Goal: Task Accomplishment & Management: Manage account settings

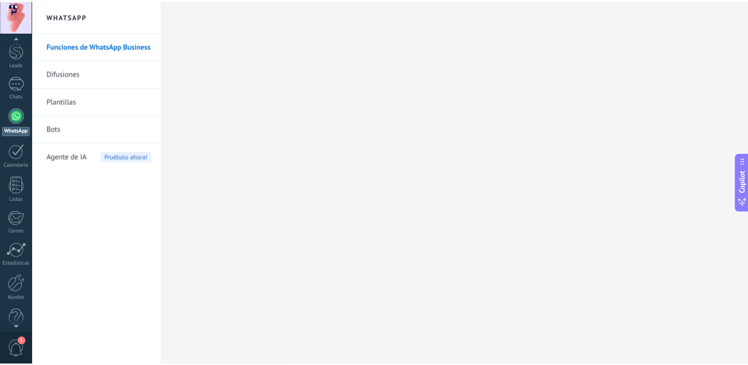
scroll to position [46, 0]
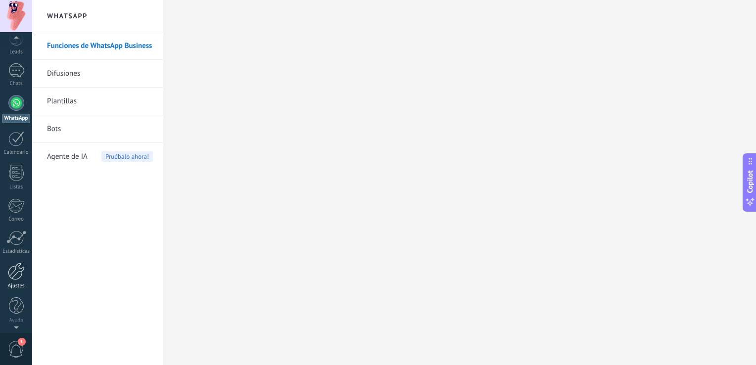
click at [14, 272] on div at bounding box center [16, 271] width 17 height 17
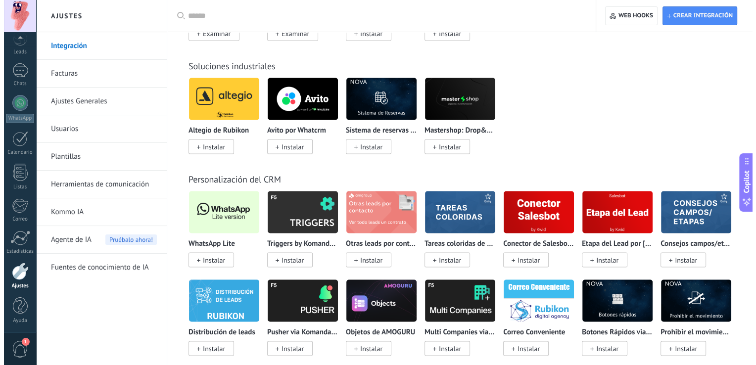
scroll to position [1836, 0]
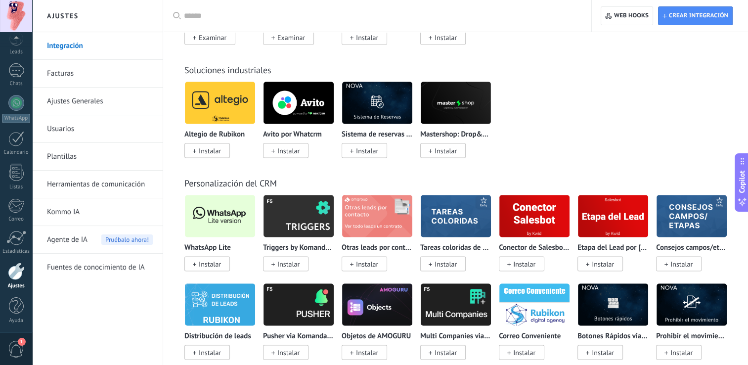
click at [214, 266] on span "Instalar" at bounding box center [210, 263] width 22 height 9
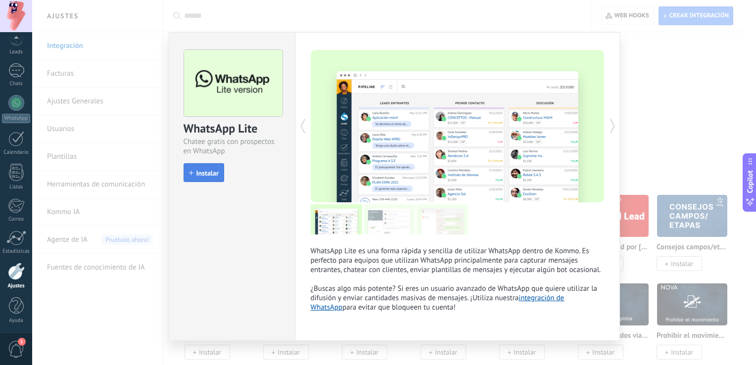
click at [210, 172] on span "Instalar" at bounding box center [207, 173] width 22 height 7
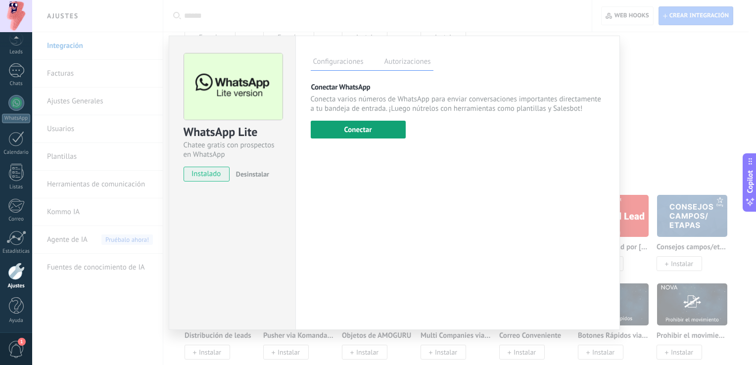
click at [359, 128] on button "Conectar" at bounding box center [358, 130] width 95 height 18
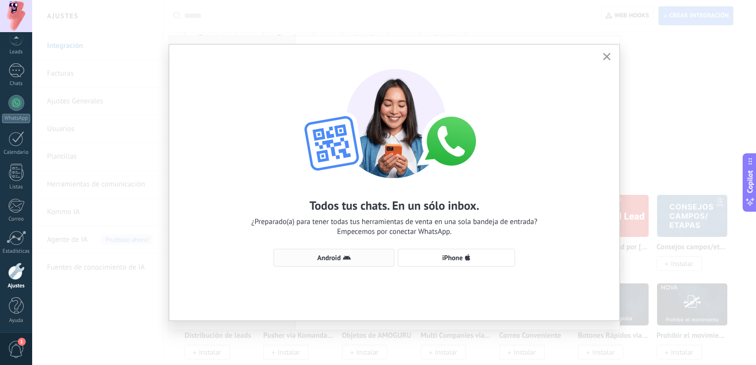
click at [352, 258] on span "Android" at bounding box center [334, 258] width 110 height 8
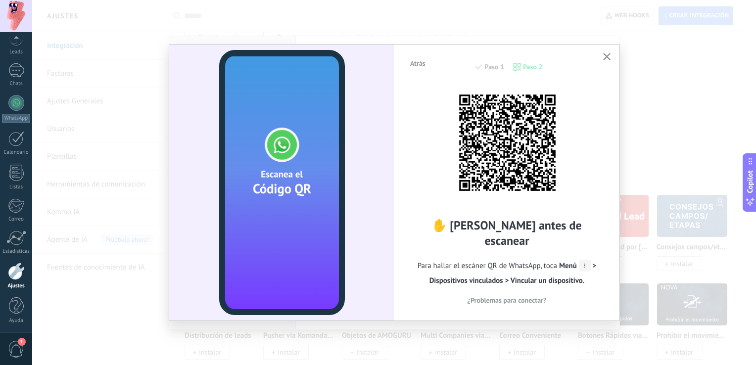
click at [528, 66] on div "Atrás Paso 1 Paso 2" at bounding box center [506, 71] width 195 height 25
click at [583, 260] on icon at bounding box center [585, 266] width 12 height 12
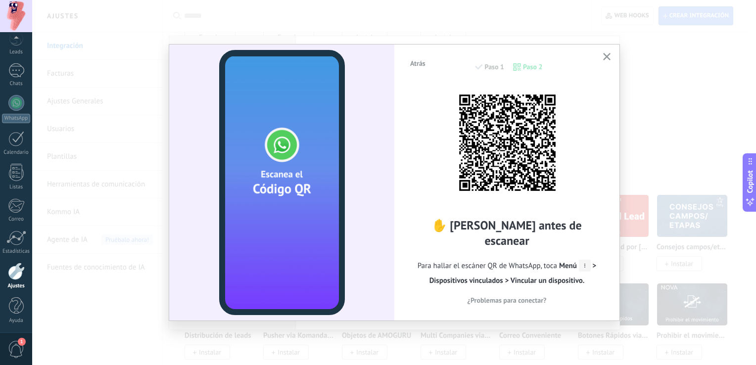
click at [608, 56] on icon "button" at bounding box center [606, 56] width 7 height 7
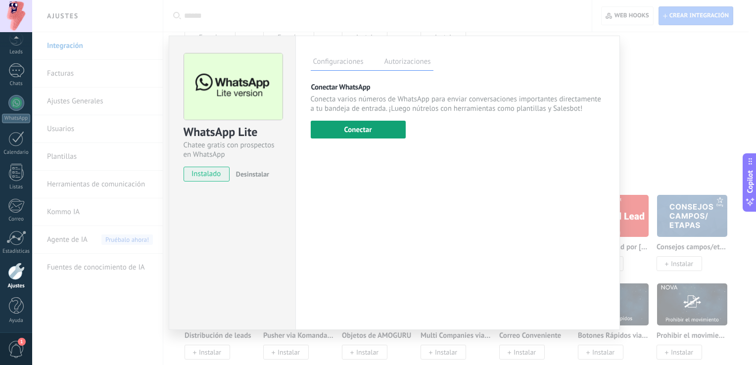
click at [344, 131] on button "Conectar" at bounding box center [358, 130] width 95 height 18
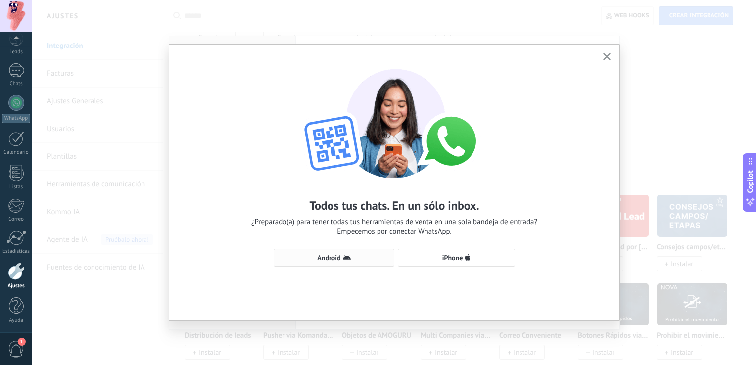
click at [317, 264] on button "Android" at bounding box center [334, 258] width 121 height 18
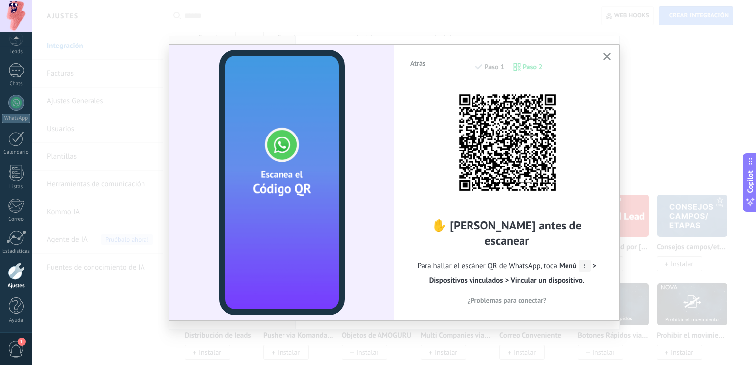
click at [519, 297] on span "¿Problemas para conectar?" at bounding box center [506, 300] width 79 height 7
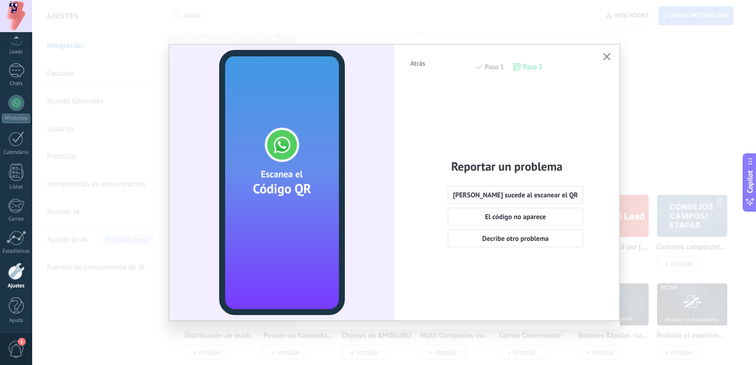
click at [550, 191] on span "[PERSON_NAME] sucede al escanear el QR" at bounding box center [515, 194] width 125 height 7
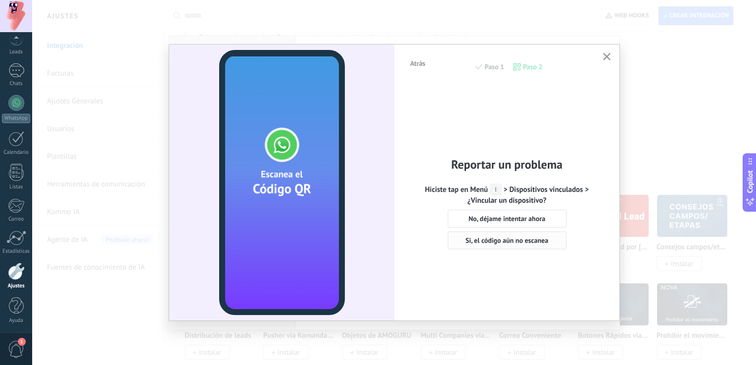
click at [493, 242] on span "Si, el código aún no escanea" at bounding box center [506, 240] width 83 height 7
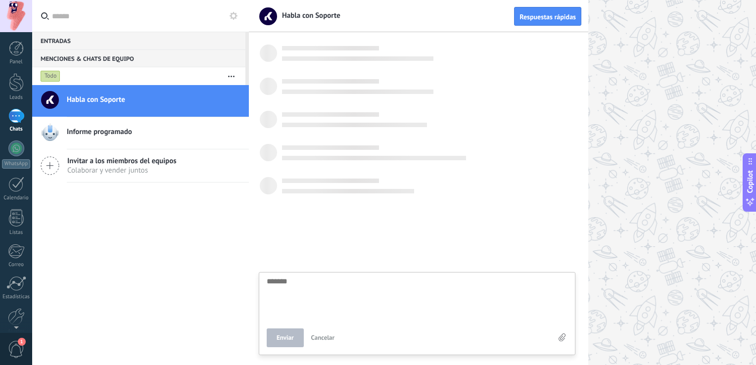
scroll to position [9, 0]
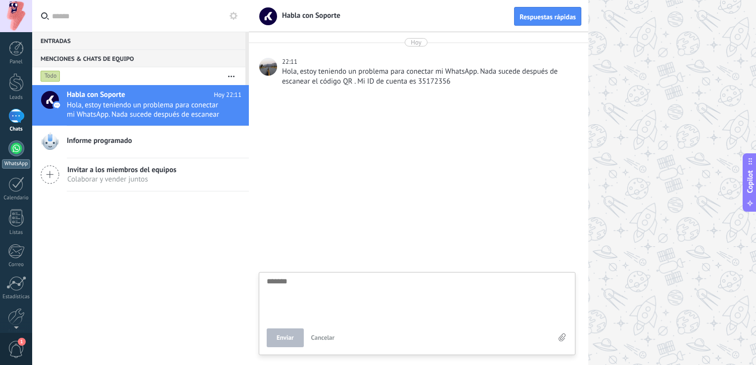
click at [16, 152] on div at bounding box center [16, 148] width 16 height 16
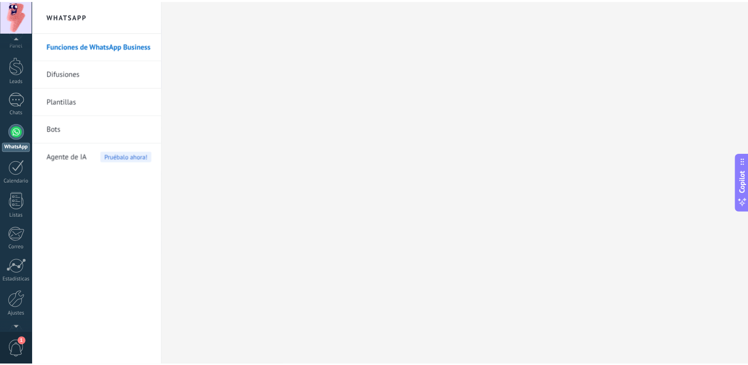
scroll to position [46, 0]
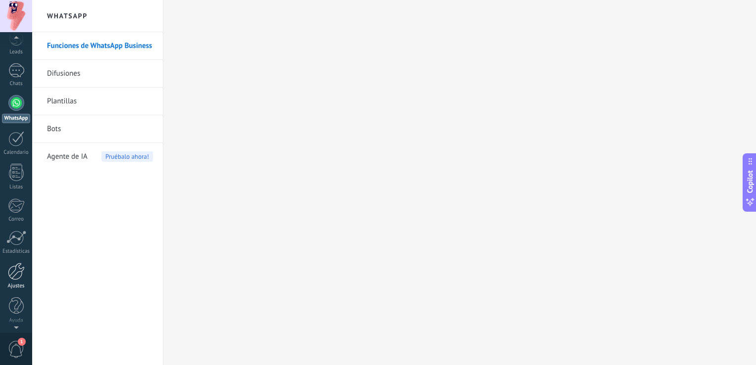
click at [13, 266] on div at bounding box center [16, 271] width 17 height 17
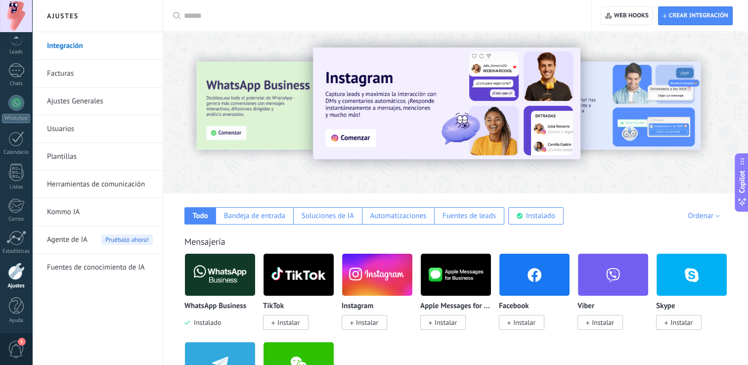
click at [226, 284] on img at bounding box center [220, 275] width 70 height 48
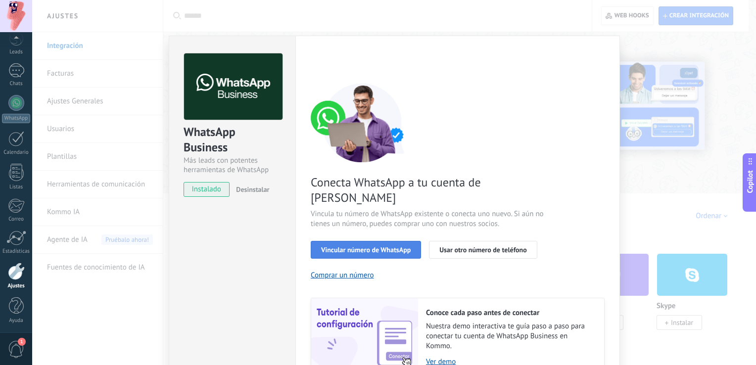
click at [354, 246] on span "Vincular número de WhatsApp" at bounding box center [366, 249] width 90 height 7
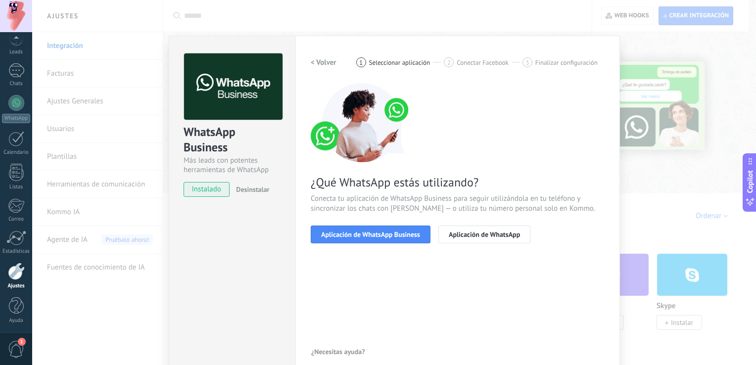
click at [354, 235] on span "Aplicación de WhatsApp Business" at bounding box center [370, 234] width 99 height 7
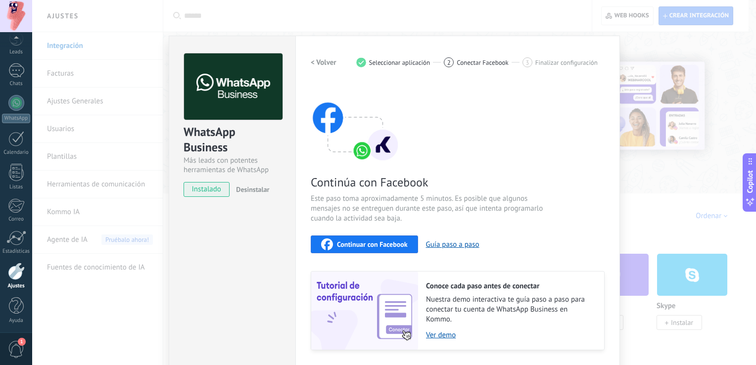
click at [247, 190] on span "Desinstalar" at bounding box center [252, 189] width 33 height 9
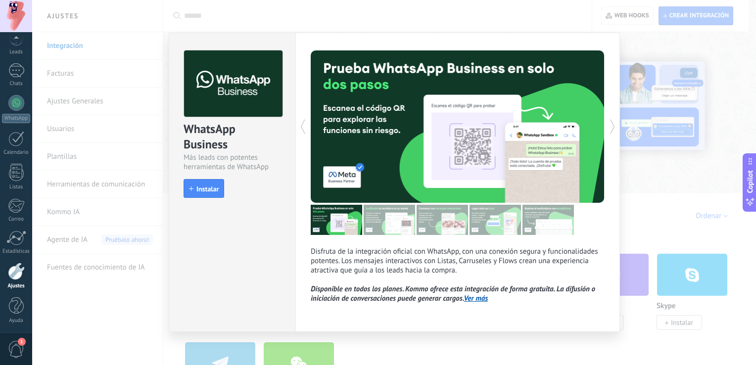
click at [476, 302] on link "Ver más" at bounding box center [476, 298] width 24 height 9
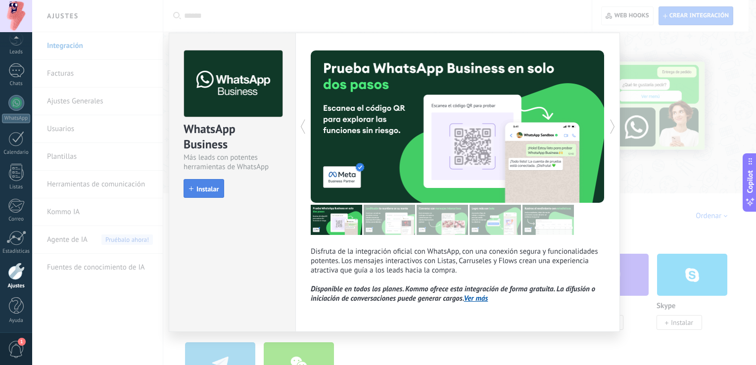
click at [202, 192] on span "Instalar" at bounding box center [207, 188] width 22 height 7
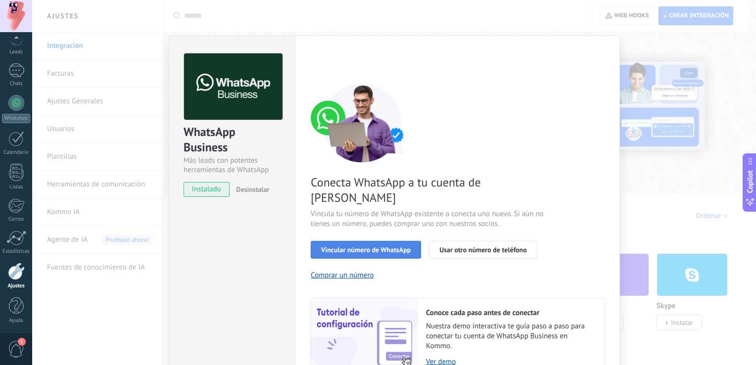
click at [388, 241] on button "Vincular número de WhatsApp" at bounding box center [366, 250] width 110 height 18
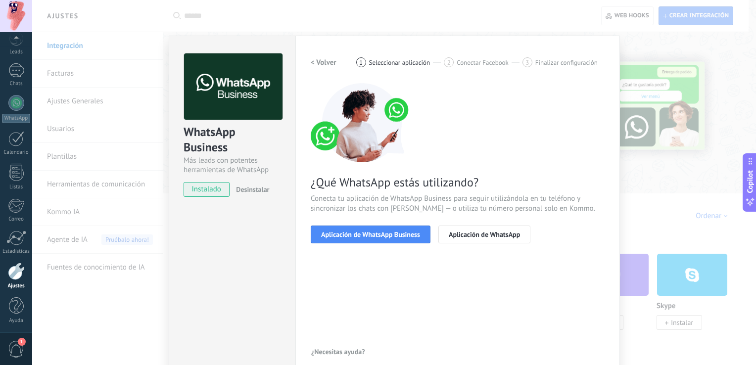
click at [388, 240] on button "Aplicación de WhatsApp Business" at bounding box center [371, 235] width 120 height 18
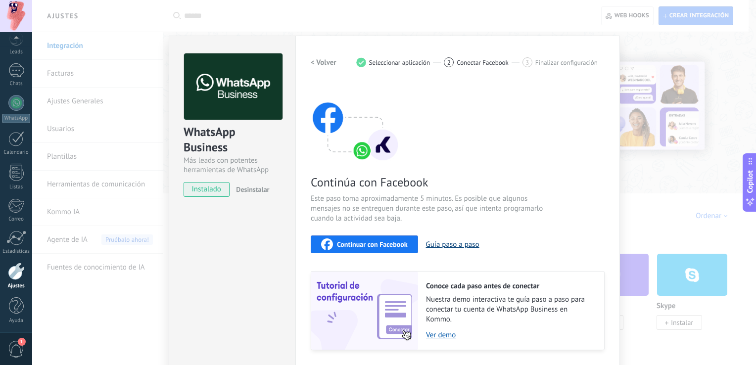
click at [444, 244] on button "Guía paso a paso" at bounding box center [452, 244] width 53 height 9
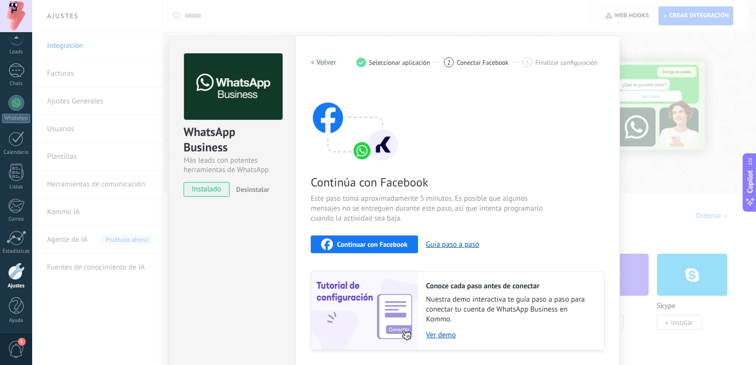
click at [385, 235] on button "Continuar con Facebook" at bounding box center [364, 244] width 107 height 18
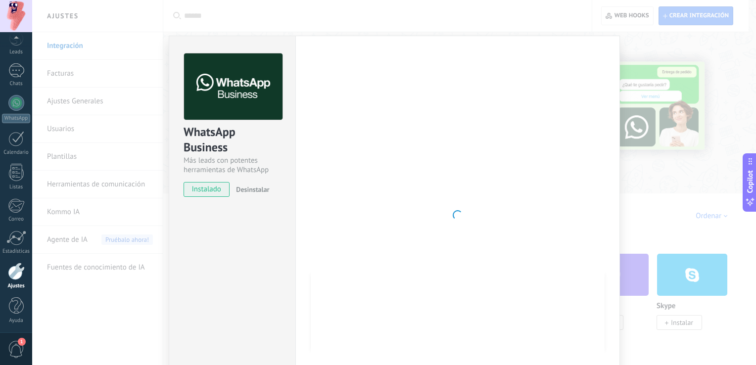
click at [144, 214] on div "WhatsApp Business Más leads con potentes herramientas de WhatsApp instalado Des…" at bounding box center [394, 182] width 724 height 365
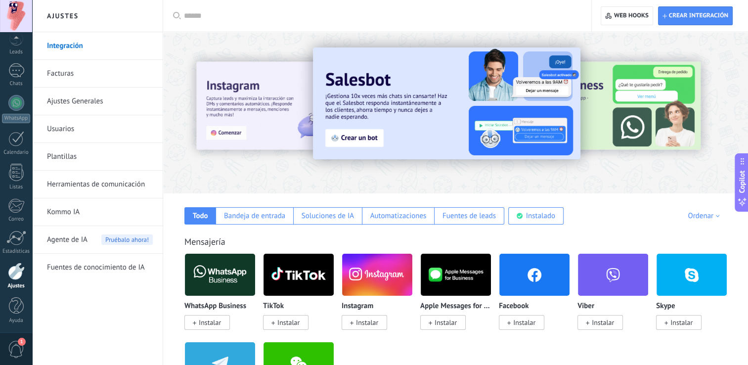
click at [224, 284] on img at bounding box center [220, 275] width 70 height 48
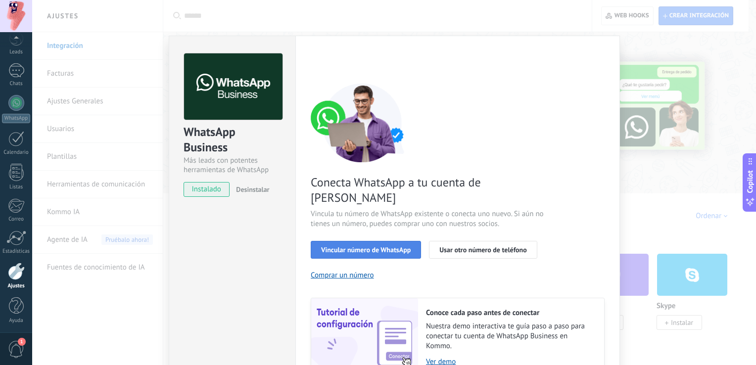
click at [376, 241] on button "Vincular número de WhatsApp" at bounding box center [366, 250] width 110 height 18
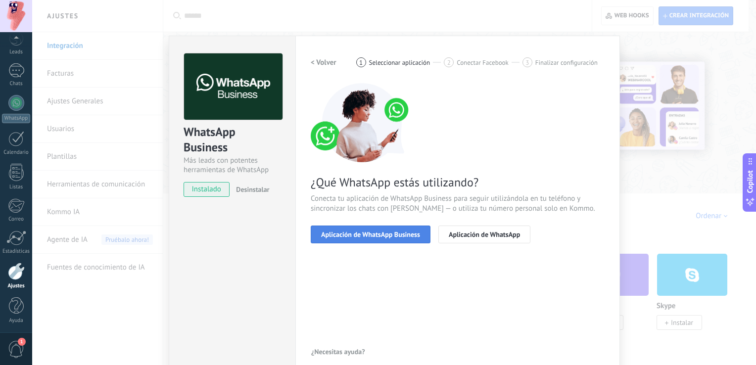
click at [376, 238] on button "Aplicación de WhatsApp Business" at bounding box center [371, 235] width 120 height 18
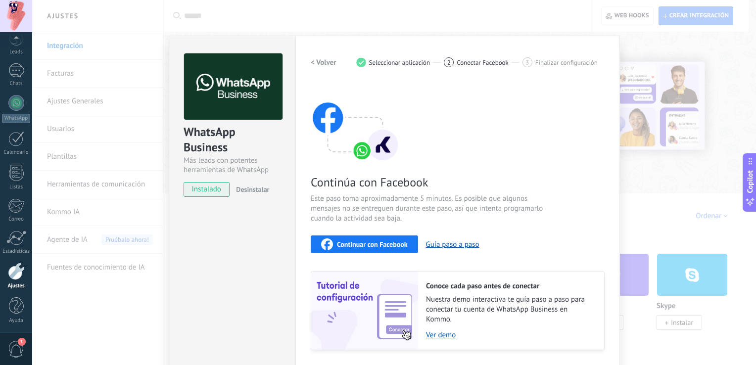
click at [376, 238] on div "Continuar con Facebook" at bounding box center [364, 244] width 87 height 12
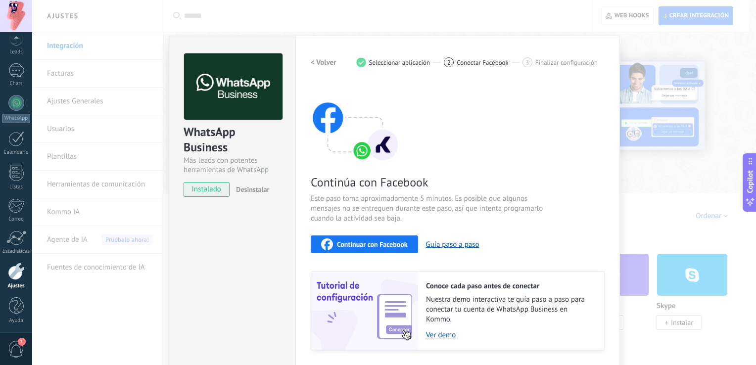
click at [115, 229] on div "WhatsApp Business Más leads con potentes herramientas de WhatsApp instalado Des…" at bounding box center [394, 182] width 724 height 365
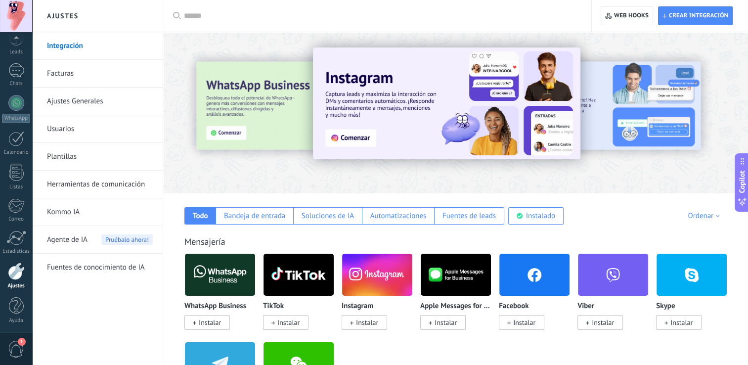
click at [461, 285] on img at bounding box center [456, 275] width 70 height 48
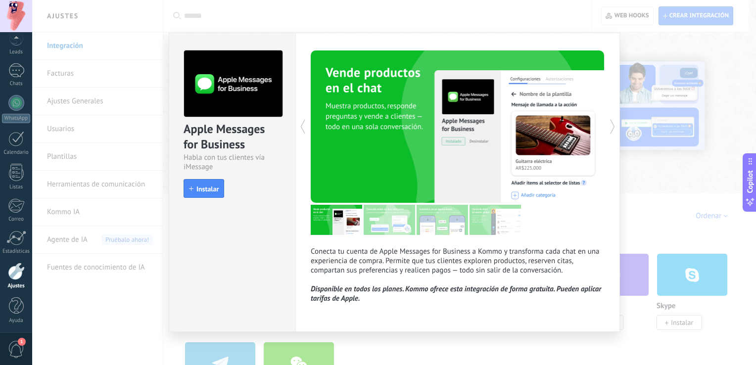
click at [158, 243] on div "Apple Messages for Business Habla con tus clientes vía iMessage install Instala…" at bounding box center [394, 182] width 724 height 365
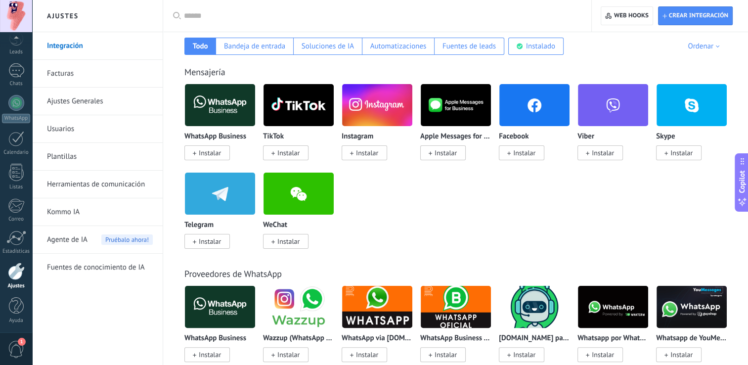
scroll to position [215, 0]
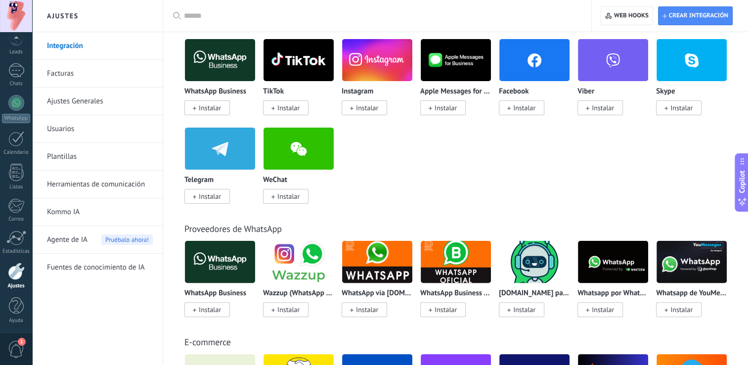
click at [456, 272] on img at bounding box center [456, 262] width 70 height 48
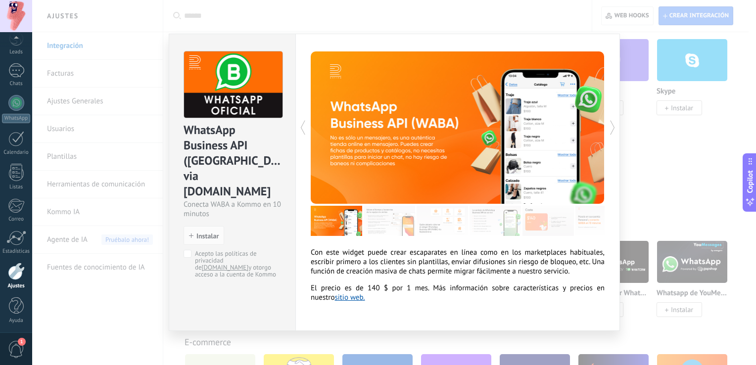
click at [67, 197] on div "WhatsApp Business API ([GEOGRAPHIC_DATA]) via [DOMAIN_NAME] Conecta WABA a Komm…" at bounding box center [394, 182] width 724 height 365
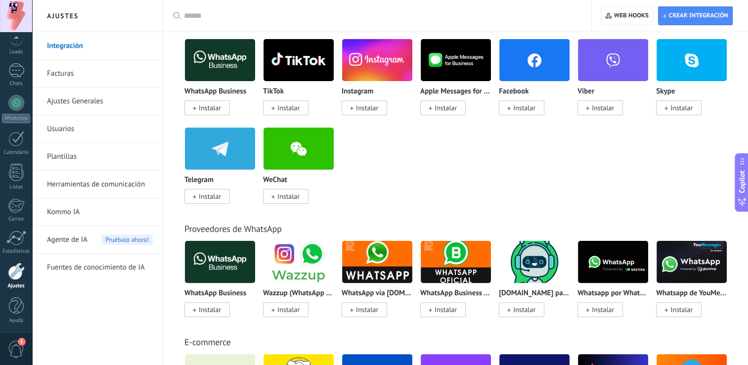
click at [201, 267] on img at bounding box center [220, 262] width 70 height 48
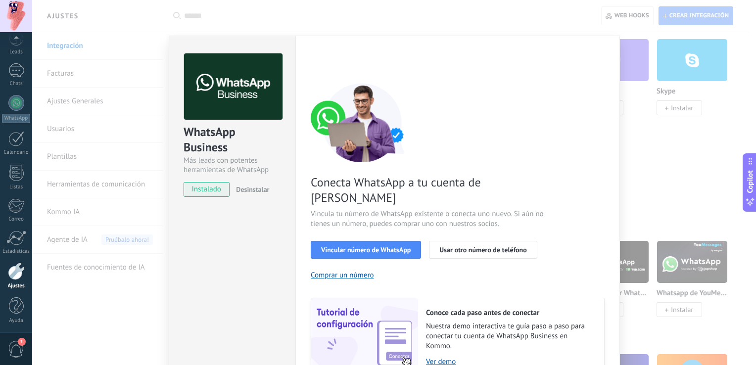
click at [256, 192] on span "Desinstalar" at bounding box center [252, 189] width 33 height 9
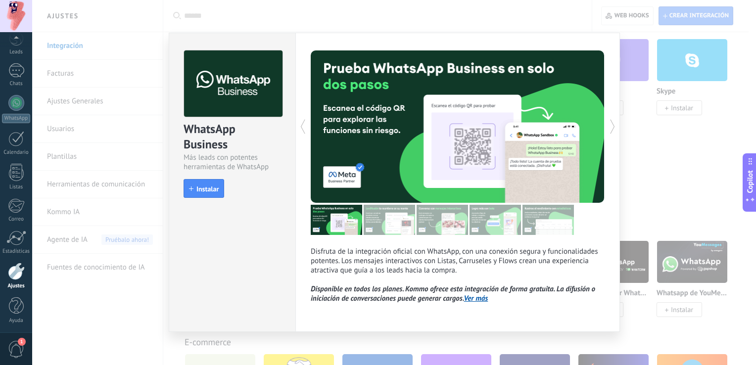
click at [692, 154] on div "WhatsApp Business Más leads con potentes herramientas de WhatsApp install Insta…" at bounding box center [394, 182] width 724 height 365
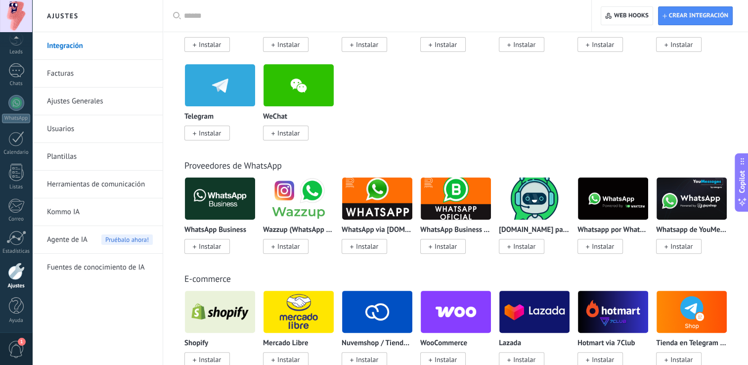
scroll to position [282, 0]
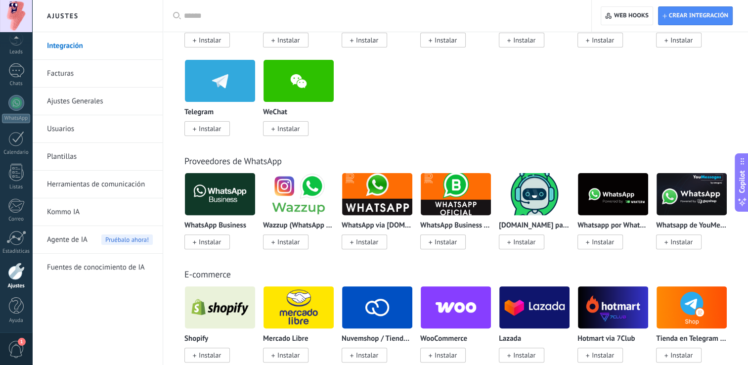
click at [292, 238] on span "Instalar" at bounding box center [286, 241] width 46 height 15
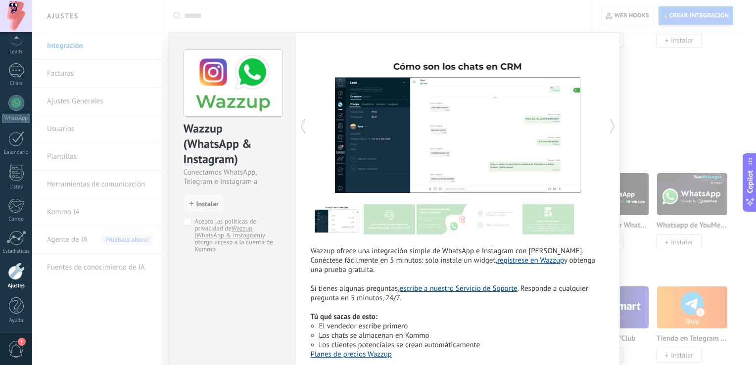
click at [207, 206] on span "Instalar" at bounding box center [207, 203] width 22 height 7
click at [200, 203] on span "Instalar" at bounding box center [207, 203] width 22 height 7
click at [202, 206] on span "Instalar" at bounding box center [207, 203] width 22 height 7
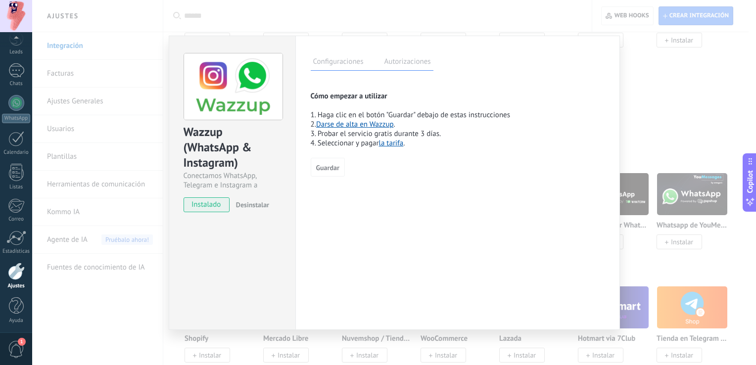
click at [242, 211] on button "Desinstalar" at bounding box center [250, 204] width 37 height 15
click at [242, 211] on div "instalado Desinstalar" at bounding box center [231, 204] width 97 height 15
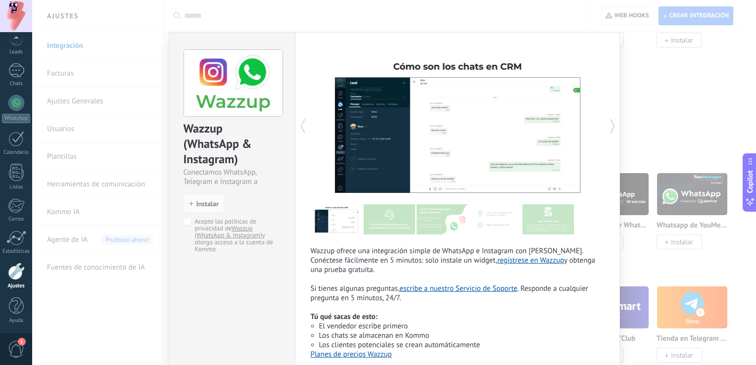
click at [644, 59] on div "Wazzup (WhatsApp & Instagram) Conectamos WhatsApp, Telegram e Instagram a Kommo…" at bounding box center [394, 182] width 724 height 365
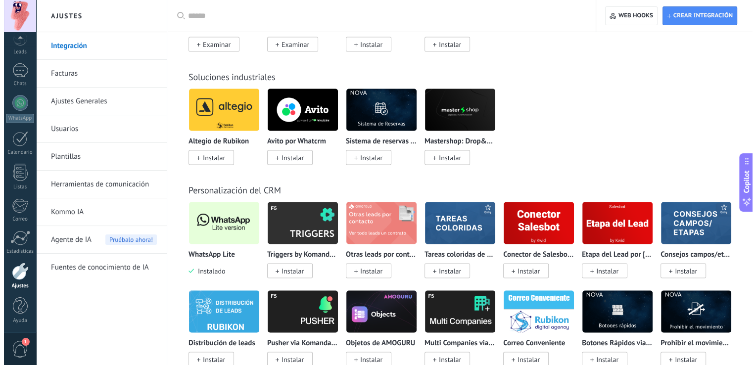
scroll to position [1833, 0]
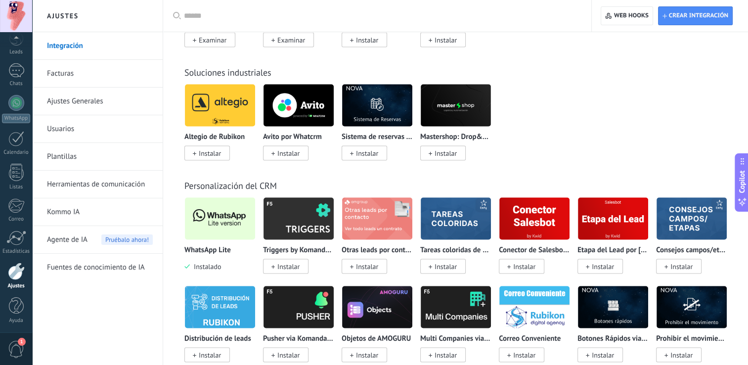
click at [220, 223] on img at bounding box center [220, 218] width 70 height 48
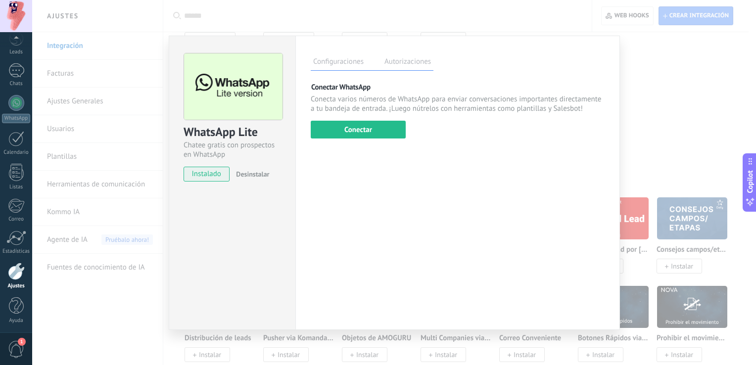
click at [400, 67] on label "Autorizaciones" at bounding box center [407, 63] width 51 height 14
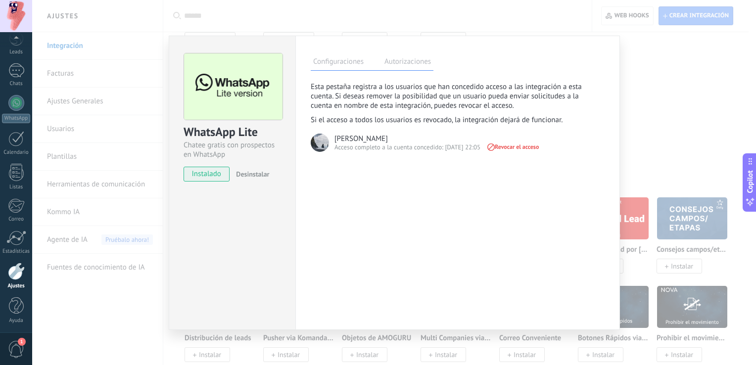
click at [357, 67] on label "Configuraciones" at bounding box center [338, 63] width 55 height 14
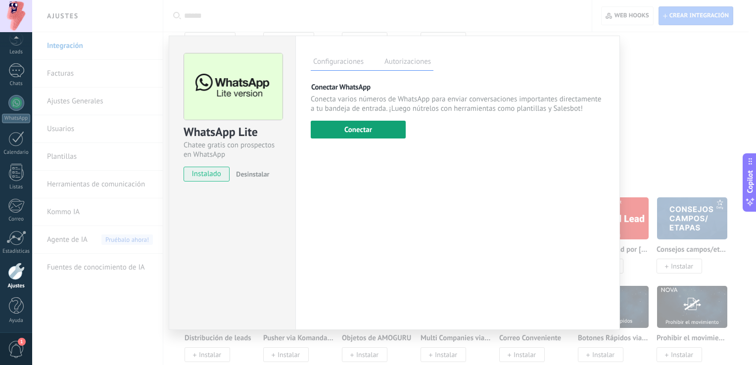
click at [363, 128] on button "Conectar" at bounding box center [358, 130] width 95 height 18
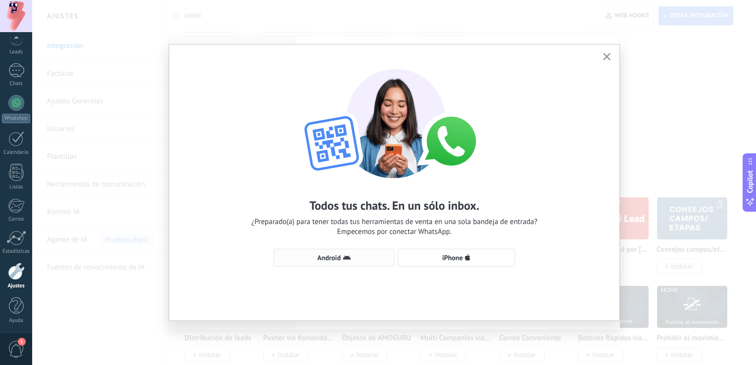
click at [349, 259] on use "button" at bounding box center [347, 257] width 8 height 4
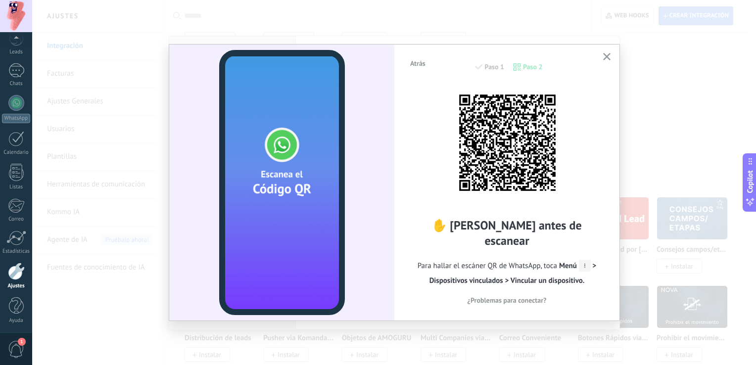
click at [590, 261] on span "Menú > Dispositivos vinculados > Vincular un dispositivo." at bounding box center [512, 273] width 167 height 24
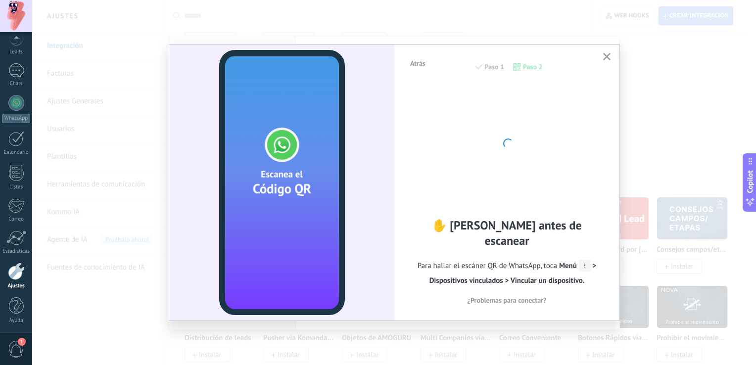
click at [606, 58] on icon "button" at bounding box center [606, 56] width 7 height 7
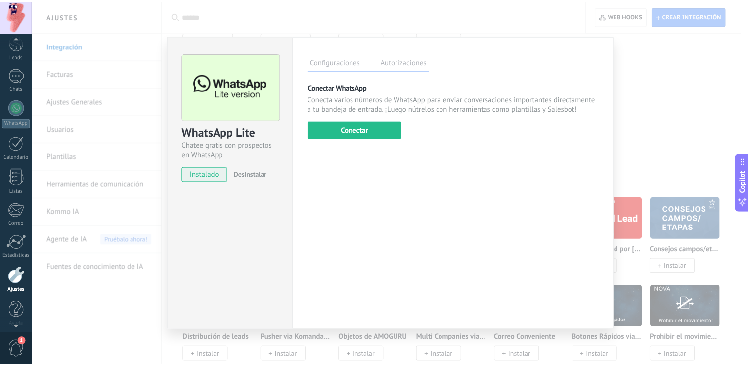
scroll to position [46, 0]
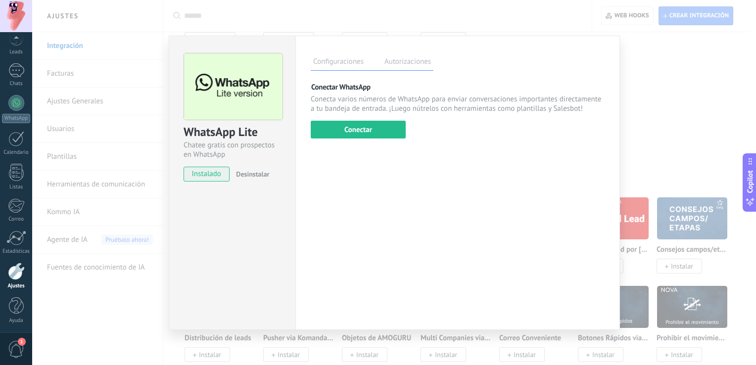
click at [8, 13] on div at bounding box center [16, 16] width 32 height 32
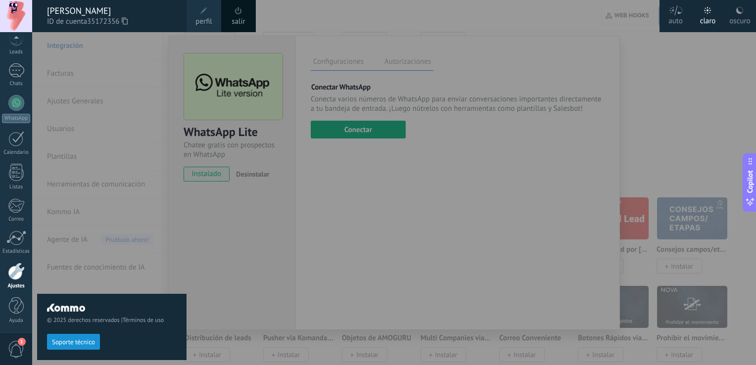
click at [746, 9] on div "oscuro" at bounding box center [739, 19] width 21 height 26
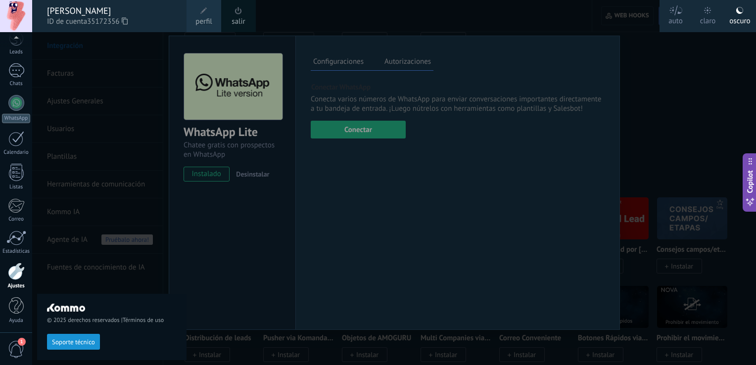
click at [716, 111] on div at bounding box center [410, 182] width 756 height 365
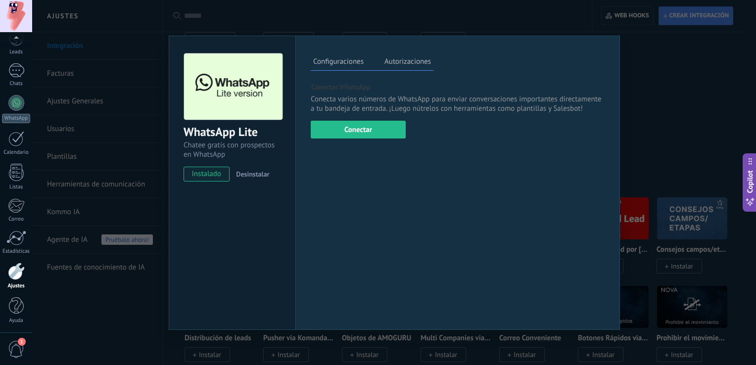
click at [716, 111] on div "WhatsApp Lite Chatee gratis con prospectos en WhatsApp instalado Desinstalar Co…" at bounding box center [394, 182] width 724 height 365
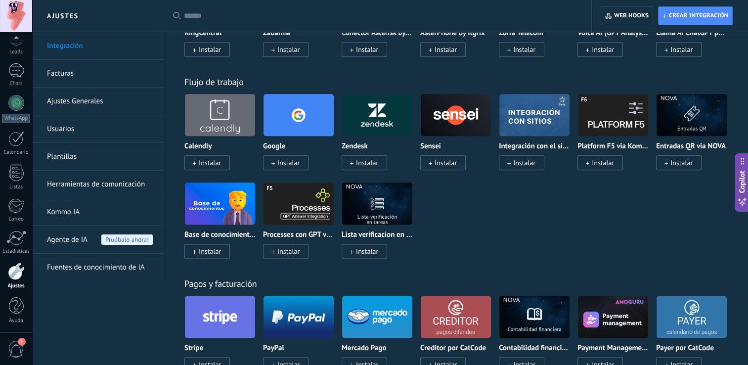
scroll to position [0, 0]
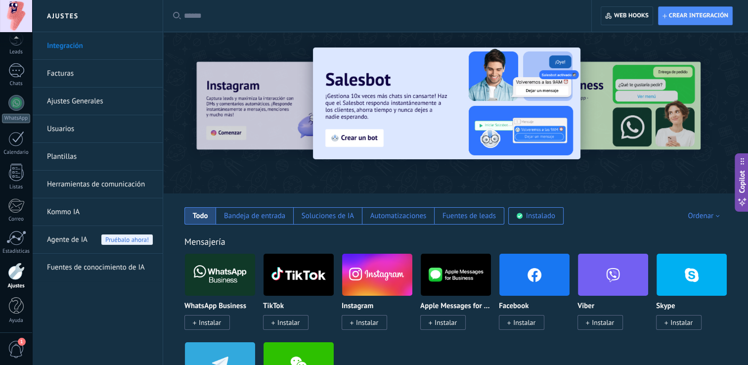
click at [45, 103] on li "Ajustes Generales" at bounding box center [97, 102] width 131 height 28
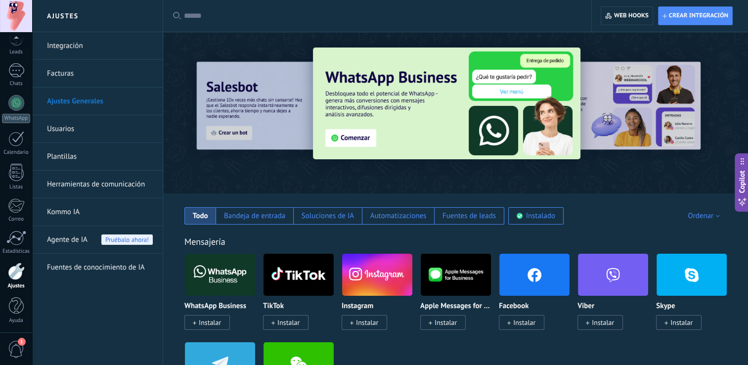
click at [198, 170] on div at bounding box center [455, 110] width 585 height 142
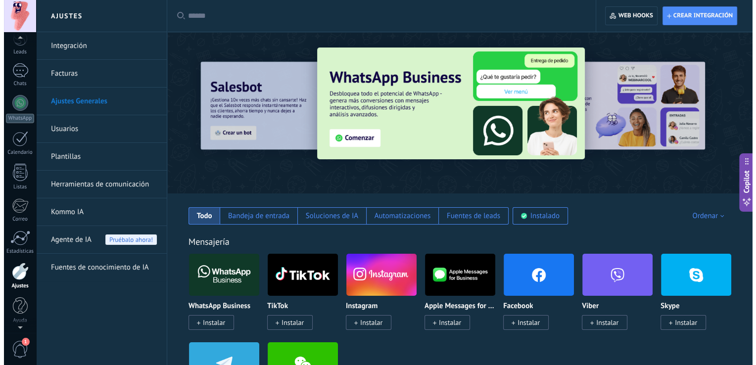
scroll to position [46, 0]
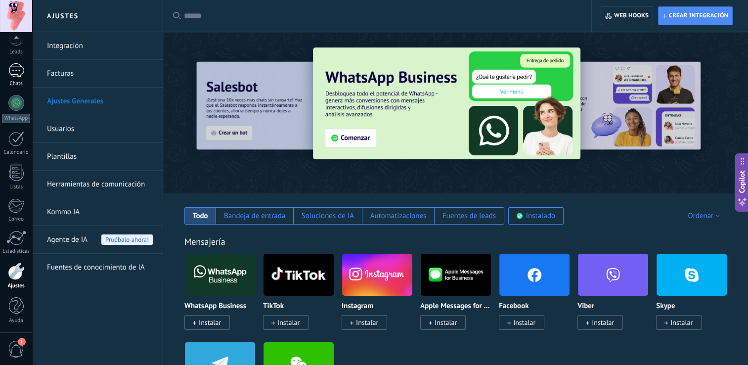
click at [15, 83] on div "Chats" at bounding box center [16, 84] width 29 height 6
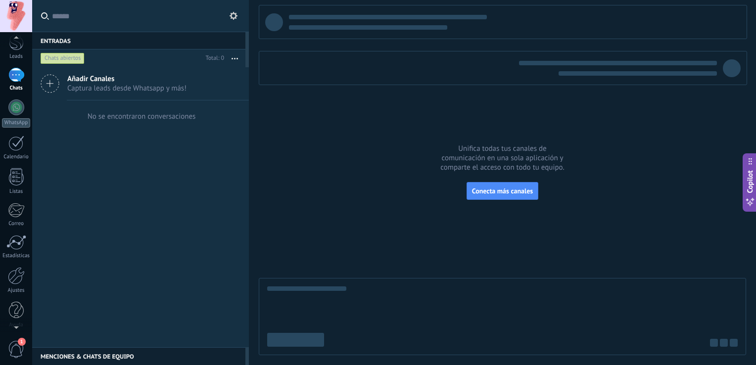
scroll to position [46, 0]
click at [12, 324] on div at bounding box center [16, 325] width 32 height 15
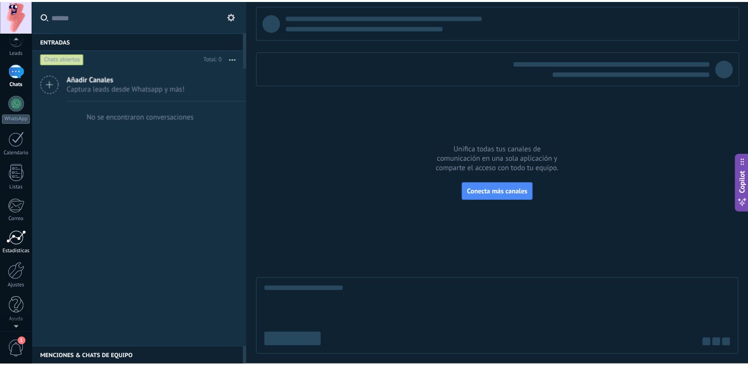
scroll to position [0, 0]
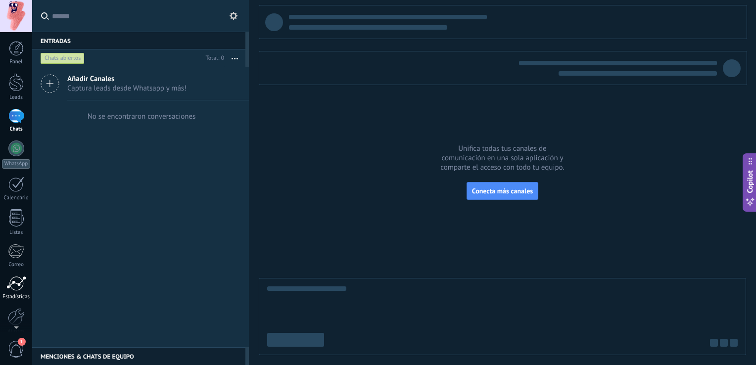
click at [20, 278] on div at bounding box center [16, 283] width 20 height 15
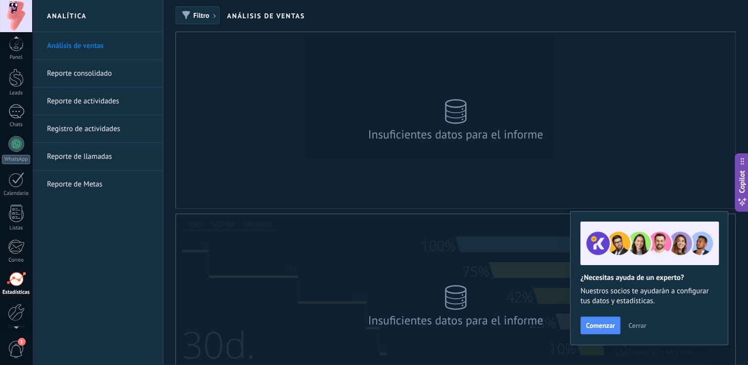
scroll to position [46, 0]
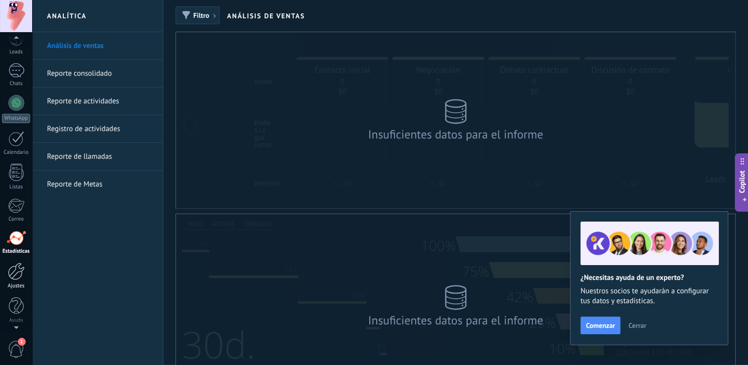
click at [13, 275] on div at bounding box center [16, 271] width 17 height 17
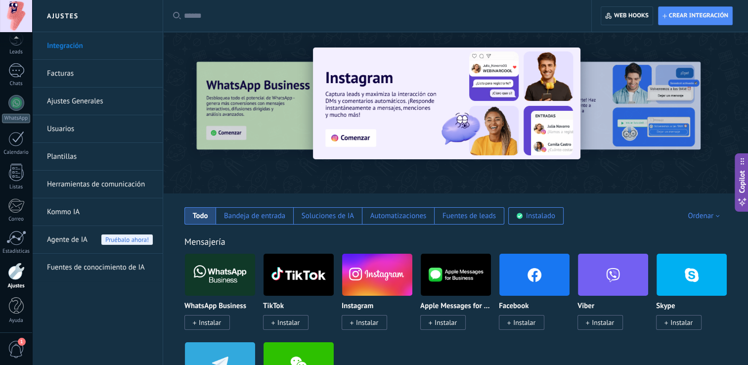
click at [216, 283] on img at bounding box center [220, 275] width 70 height 48
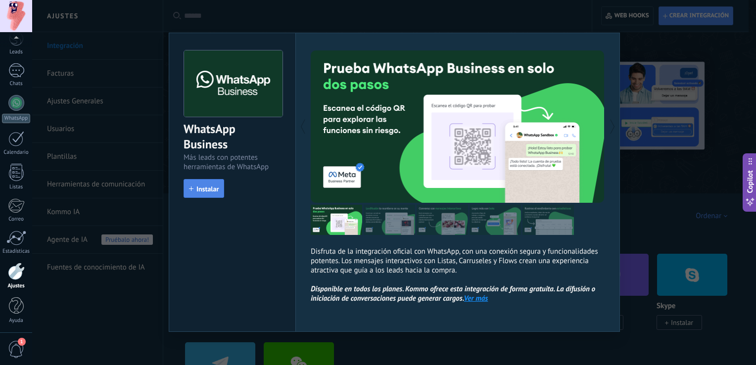
click at [217, 187] on span "Instalar" at bounding box center [207, 188] width 22 height 7
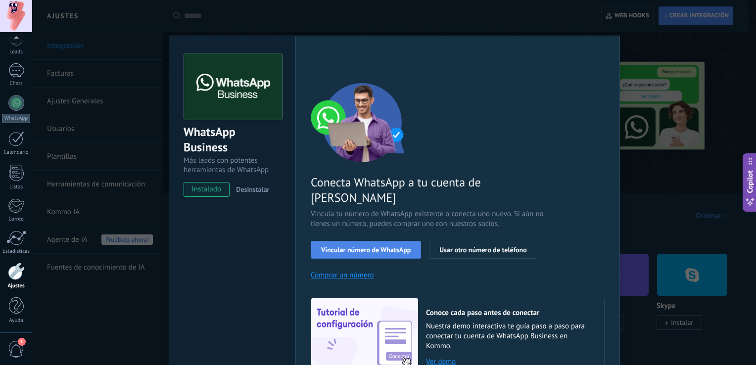
click at [382, 246] on span "Vincular número de WhatsApp" at bounding box center [366, 249] width 90 height 7
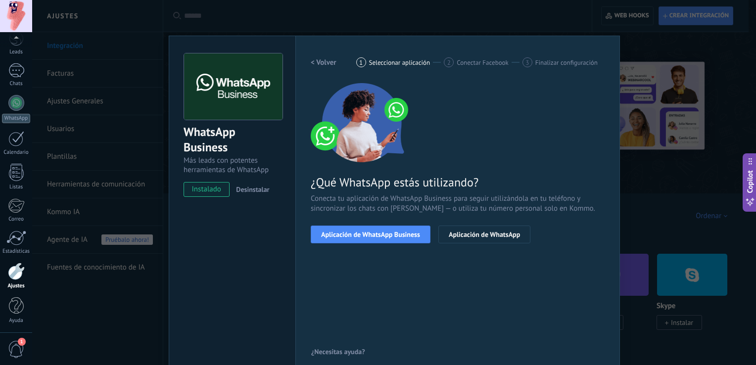
click at [382, 232] on span "Aplicación de WhatsApp Business" at bounding box center [370, 234] width 99 height 7
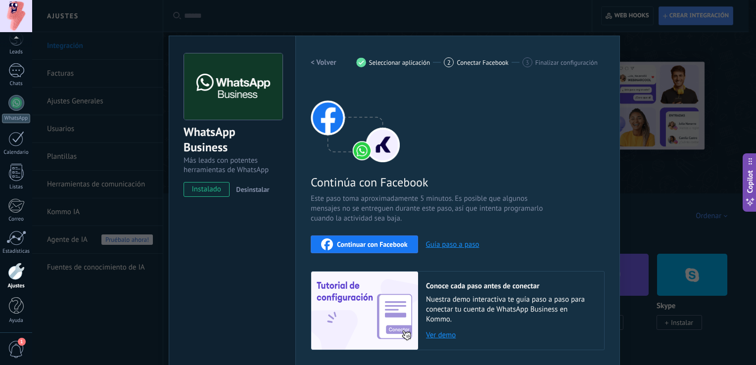
click at [378, 241] on span "Continuar con Facebook" at bounding box center [372, 244] width 71 height 7
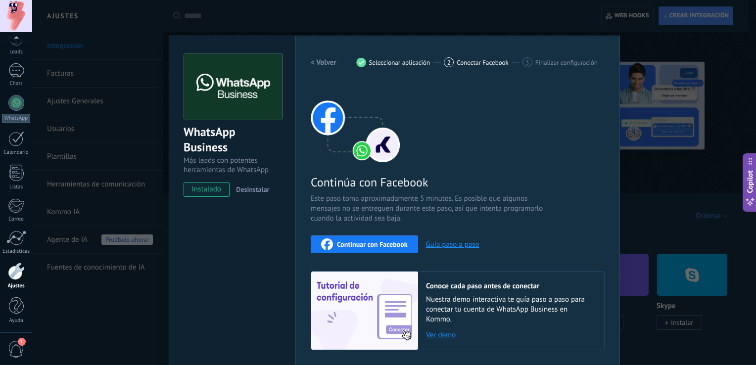
click at [379, 242] on span "Continuar con Facebook" at bounding box center [372, 244] width 71 height 7
click at [326, 65] on h2 "< Volver" at bounding box center [324, 62] width 26 height 9
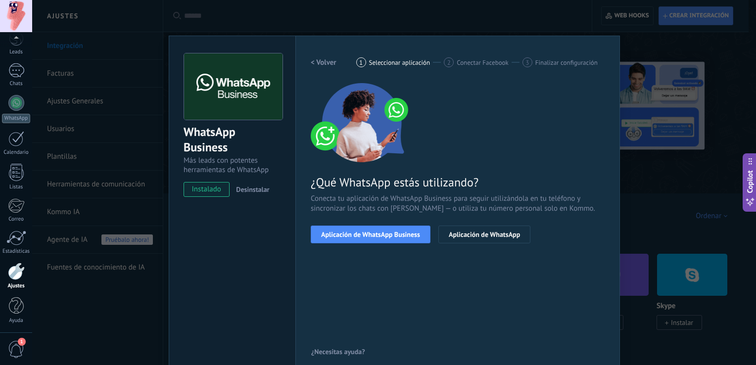
click at [326, 65] on h2 "< Volver" at bounding box center [324, 62] width 26 height 9
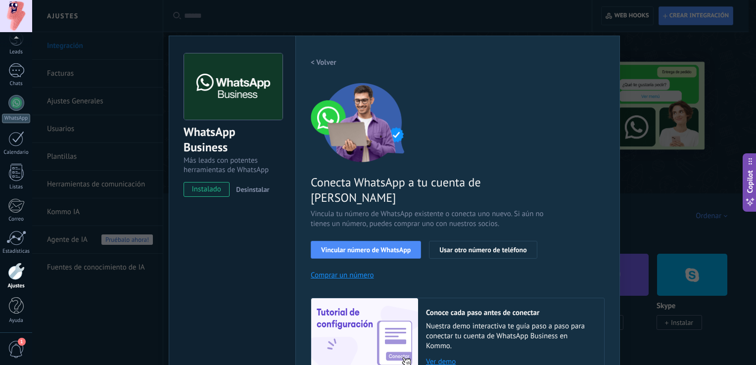
click at [326, 65] on h2 "< Volver" at bounding box center [324, 62] width 26 height 9
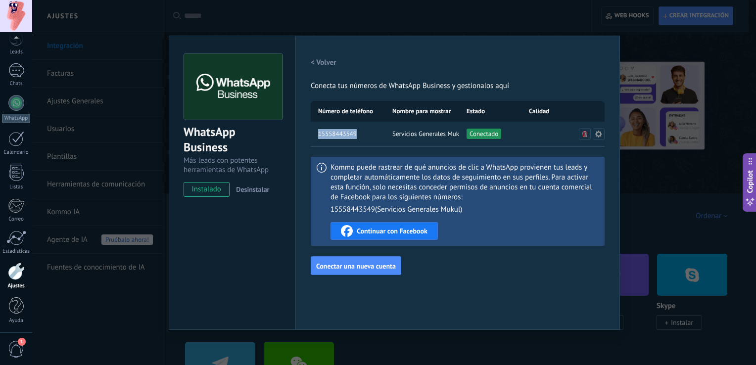
drag, startPoint x: 355, startPoint y: 132, endPoint x: 317, endPoint y: 137, distance: 38.3
click at [317, 137] on div "15558443549" at bounding box center [348, 134] width 74 height 25
copy span "15558443549"
click at [404, 234] on span "Continuar con Facebook" at bounding box center [392, 231] width 71 height 7
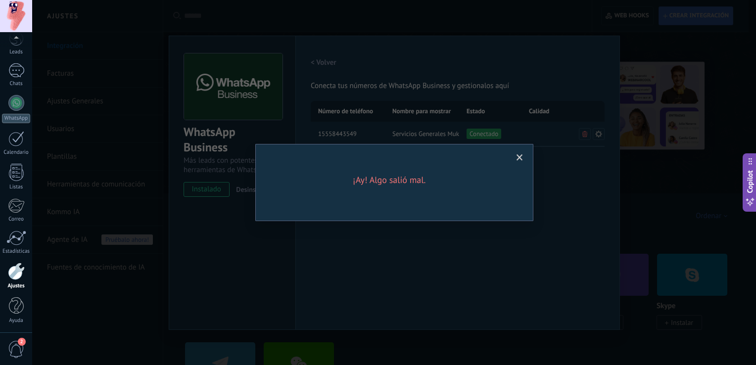
click at [518, 160] on span at bounding box center [519, 157] width 6 height 7
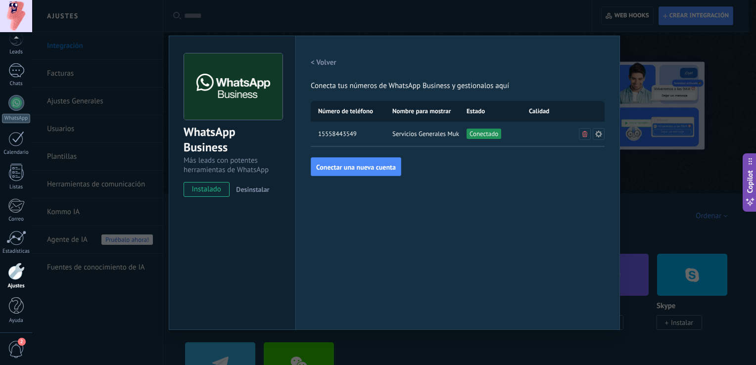
click at [425, 134] on span "Servicios Generales Mukul" at bounding box center [425, 134] width 67 height 10
click at [655, 77] on div "WhatsApp Business Más leads con potentes herramientas de WhatsApp instalado Des…" at bounding box center [394, 182] width 724 height 365
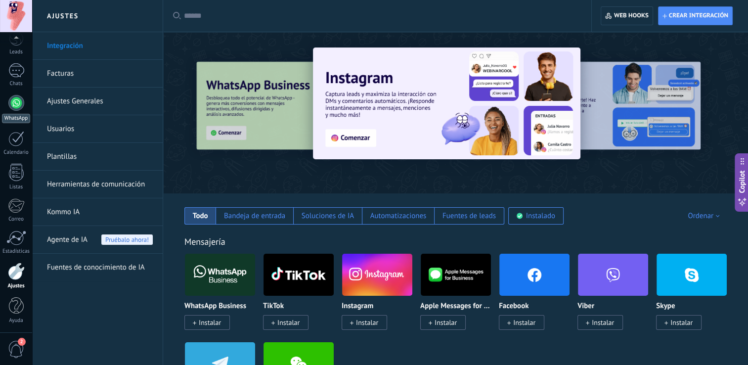
click at [10, 107] on div at bounding box center [16, 103] width 16 height 16
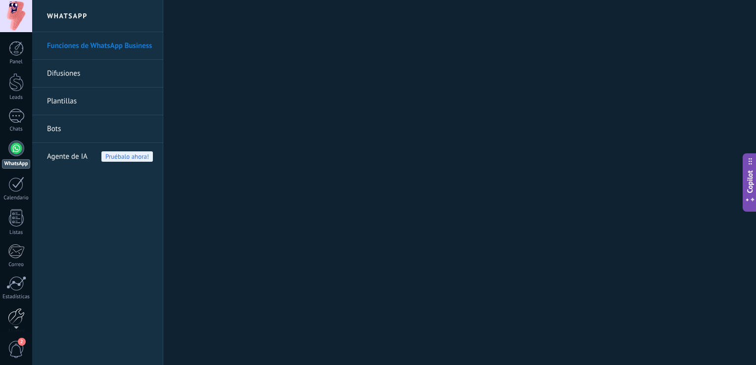
click at [14, 314] on div at bounding box center [16, 316] width 17 height 17
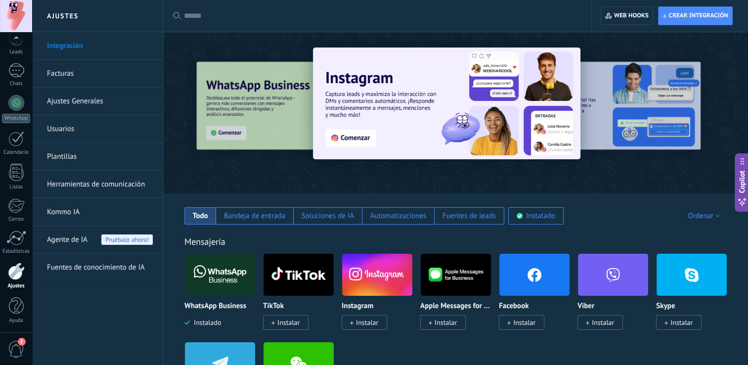
click at [196, 21] on div at bounding box center [381, 16] width 394 height 32
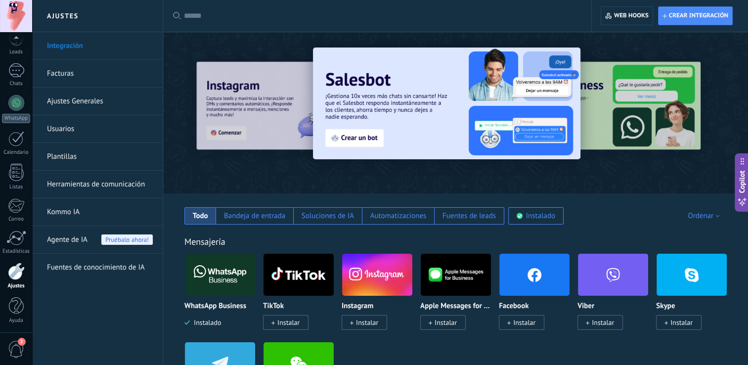
click at [188, 16] on input "text" at bounding box center [381, 16] width 394 height 10
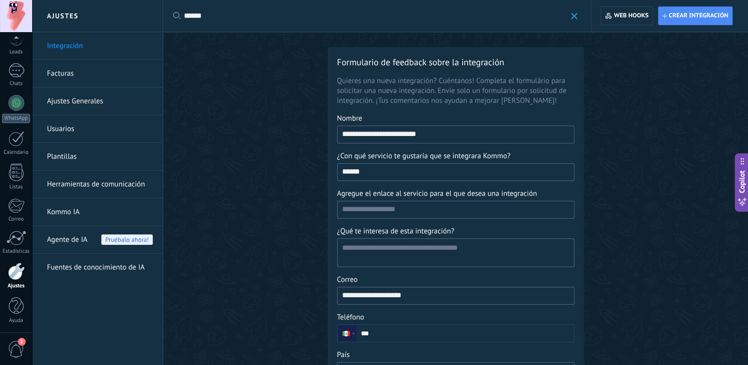
type input "*****"
click at [576, 17] on span at bounding box center [574, 16] width 6 height 6
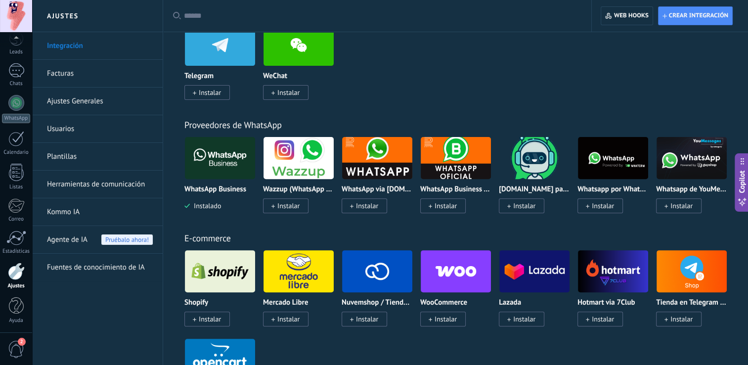
scroll to position [323, 0]
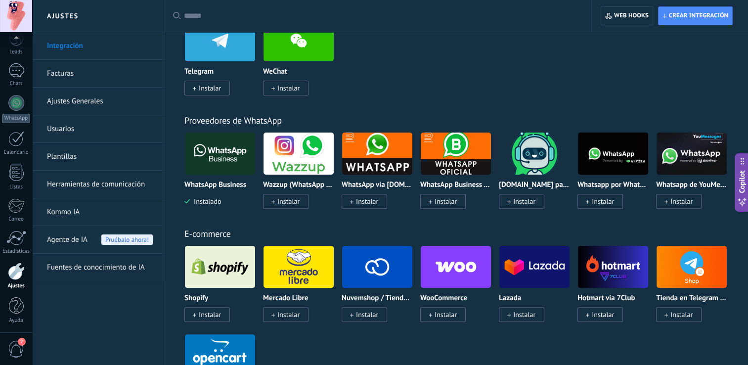
click at [441, 168] on img at bounding box center [456, 154] width 70 height 48
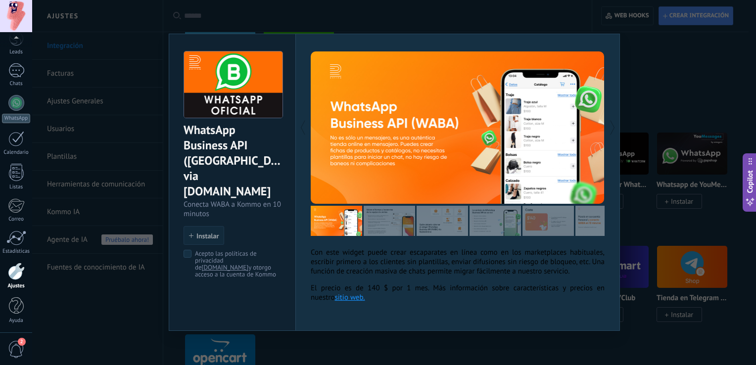
click at [125, 215] on div "WhatsApp Business API ([GEOGRAPHIC_DATA]) via [DOMAIN_NAME] Conecta WABA a Komm…" at bounding box center [394, 182] width 724 height 365
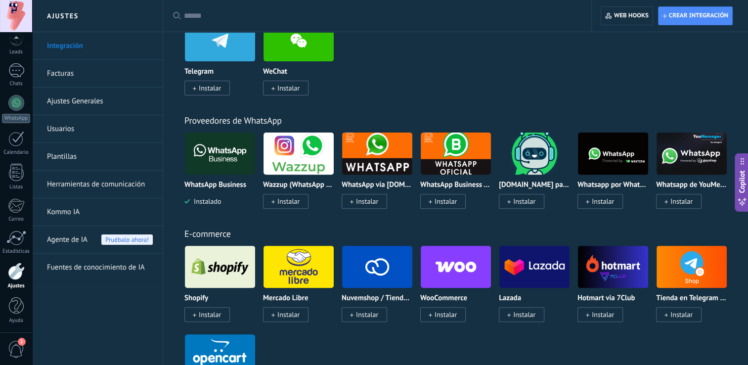
click at [470, 146] on img at bounding box center [456, 154] width 70 height 48
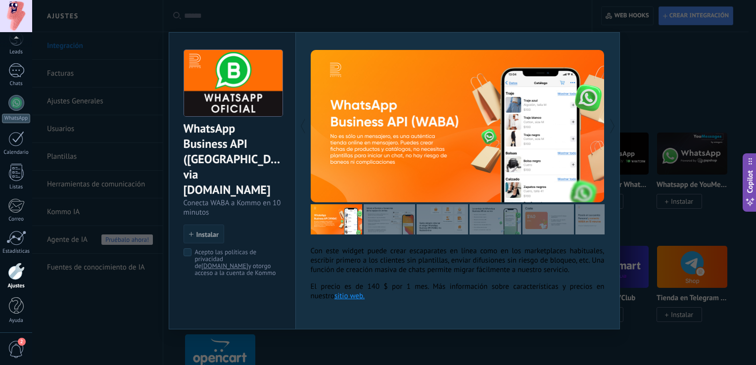
click at [79, 218] on div "WhatsApp Business API ([GEOGRAPHIC_DATA]) via [DOMAIN_NAME] Conecta WABA a Komm…" at bounding box center [394, 182] width 724 height 365
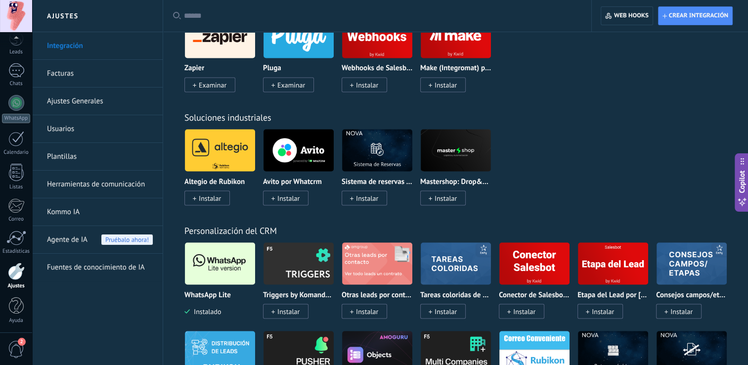
scroll to position [1797, 0]
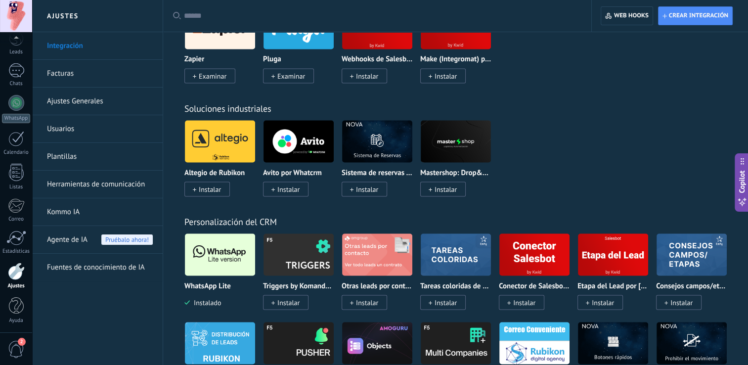
click at [232, 264] on img at bounding box center [220, 254] width 70 height 48
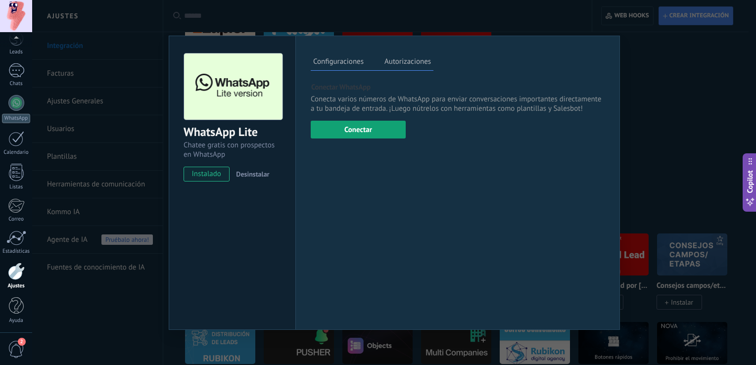
click at [348, 132] on button "Conectar" at bounding box center [358, 130] width 95 height 18
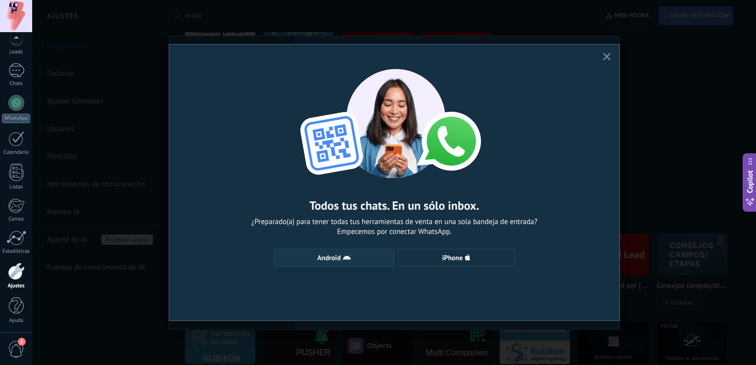
click at [316, 253] on button "Android" at bounding box center [334, 258] width 121 height 18
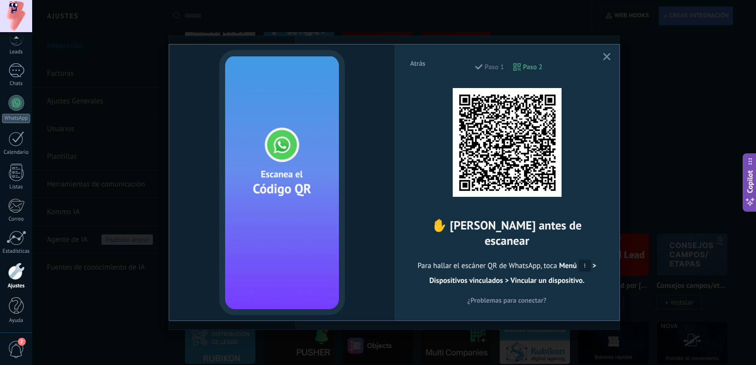
click at [85, 238] on div "Atrás Paso 1 Paso 2 ✋ [PERSON_NAME] antes de escanear Para hallar el escáner QR…" at bounding box center [394, 182] width 724 height 365
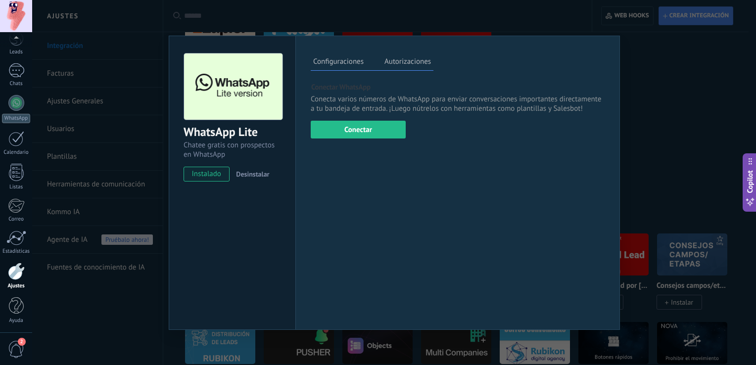
click at [85, 238] on div "WhatsApp Lite Chatee gratis con prospectos en WhatsApp instalado Desinstalar Co…" at bounding box center [394, 182] width 724 height 365
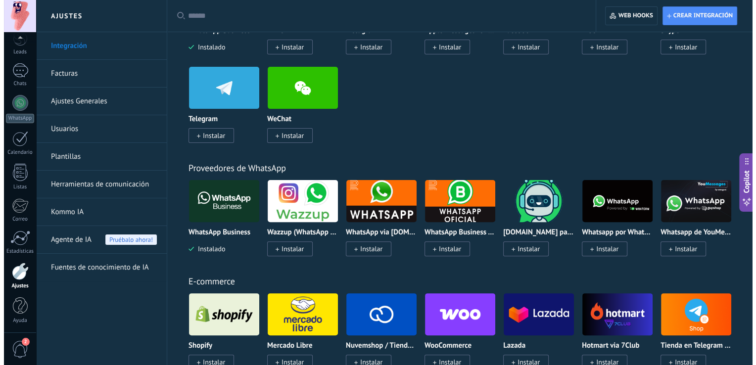
scroll to position [271, 0]
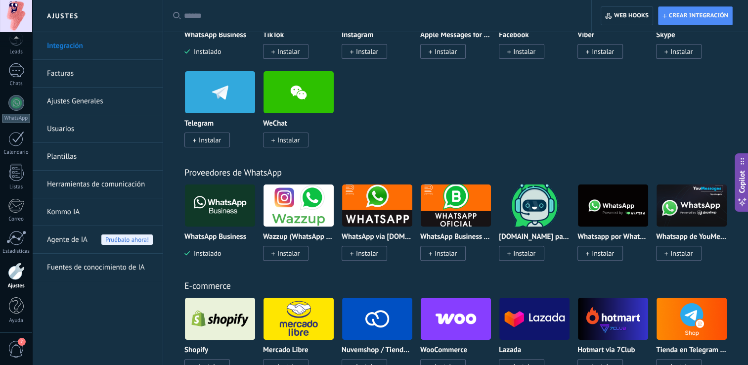
click at [437, 203] on img at bounding box center [456, 206] width 70 height 48
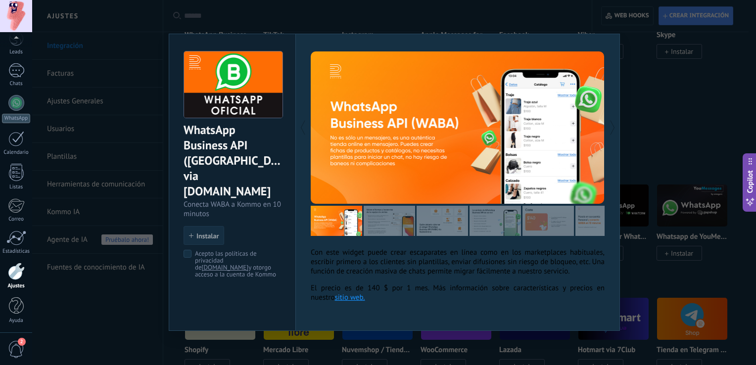
click at [205, 232] on span "Instalar" at bounding box center [207, 235] width 22 height 7
click at [216, 226] on div "Instalar" at bounding box center [203, 235] width 41 height 19
click at [199, 232] on span "Instalar" at bounding box center [207, 235] width 22 height 7
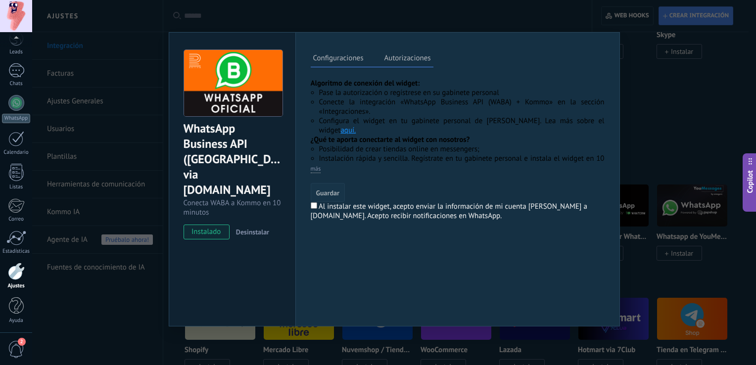
click at [328, 189] on span "Guardar" at bounding box center [327, 192] width 23 height 7
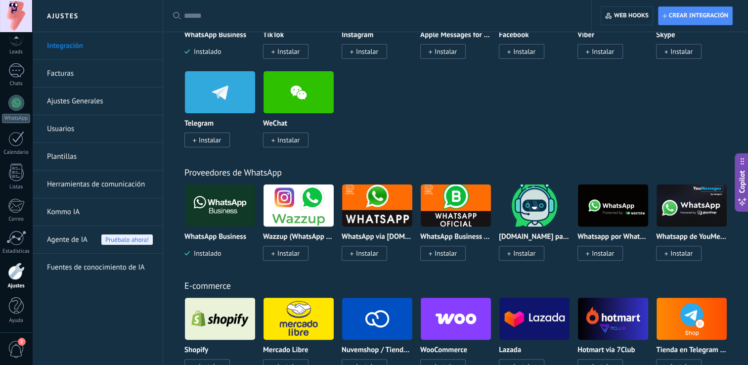
click at [451, 201] on img at bounding box center [456, 206] width 70 height 48
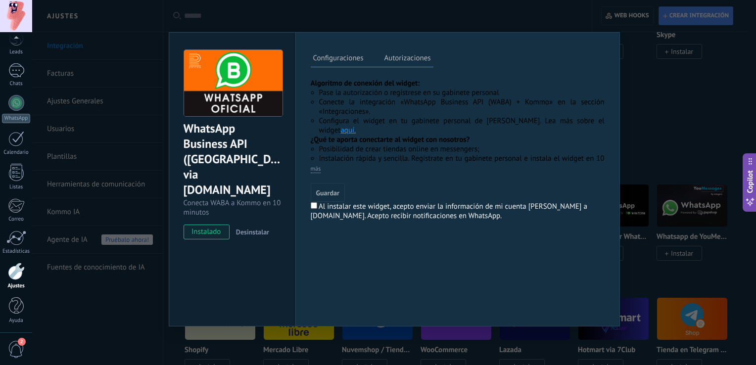
click at [203, 225] on span "instalado" at bounding box center [206, 232] width 45 height 15
click at [320, 195] on span "Guardar" at bounding box center [327, 192] width 23 height 7
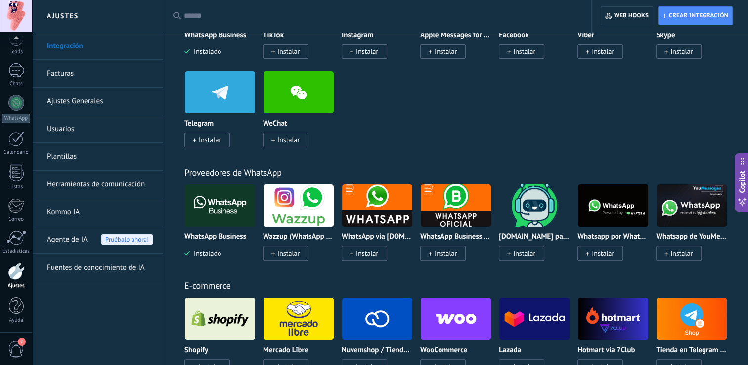
click at [228, 220] on img at bounding box center [220, 206] width 70 height 48
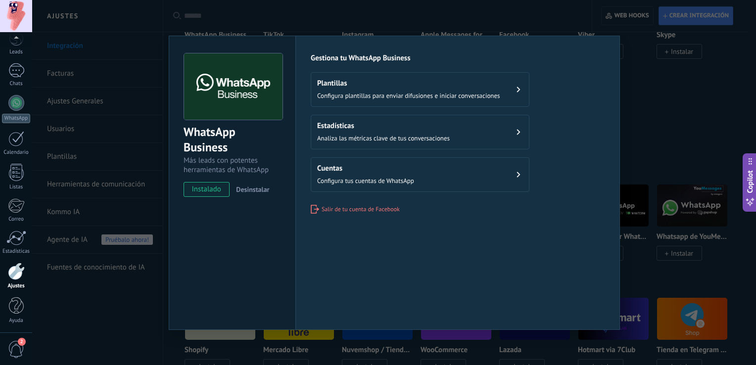
click at [388, 168] on h2 "Cuentas" at bounding box center [365, 168] width 97 height 9
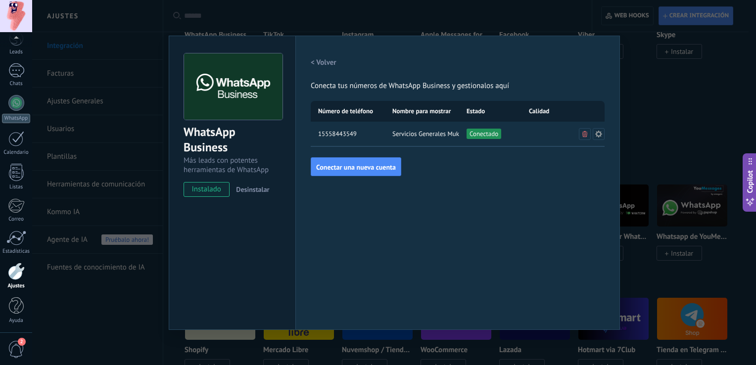
click at [313, 64] on h2 "< Volver" at bounding box center [324, 62] width 26 height 9
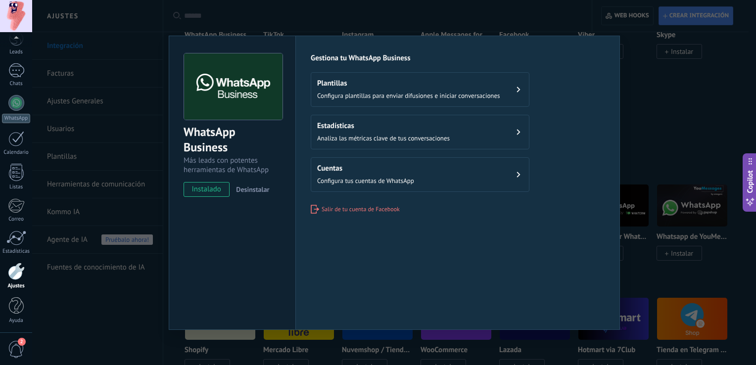
click at [375, 139] on span "Analiza las métricas clave de tus conversaciones" at bounding box center [383, 138] width 133 height 8
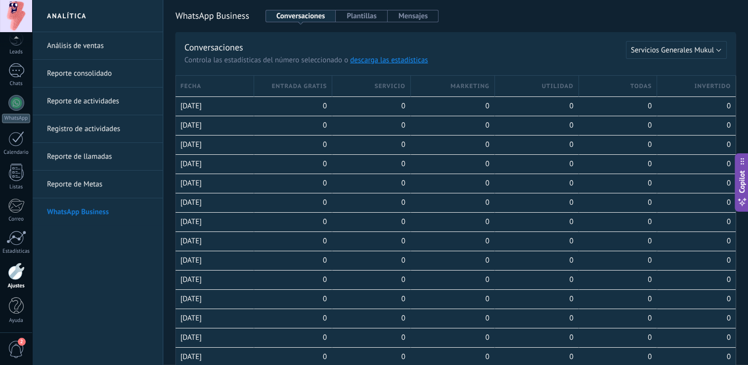
click at [73, 126] on link "Registro de actividades" at bounding box center [100, 129] width 106 height 28
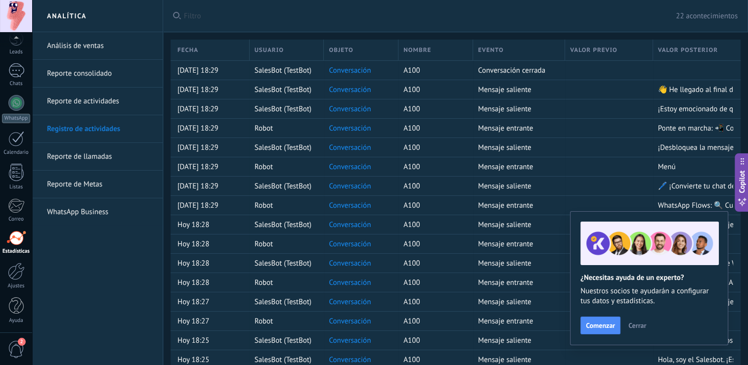
click at [635, 323] on span "Cerrar" at bounding box center [638, 325] width 18 height 7
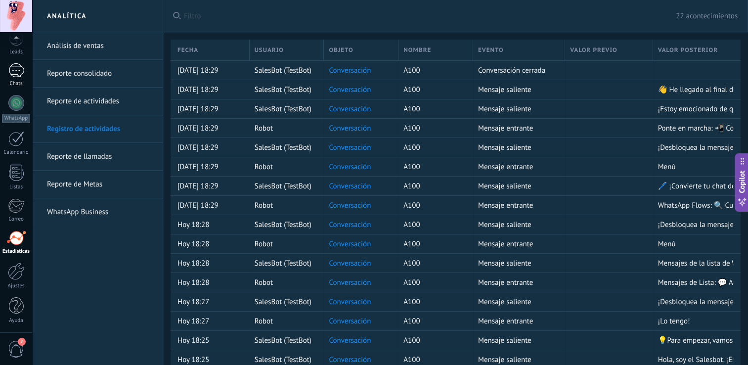
click at [15, 73] on div "1" at bounding box center [16, 70] width 16 height 14
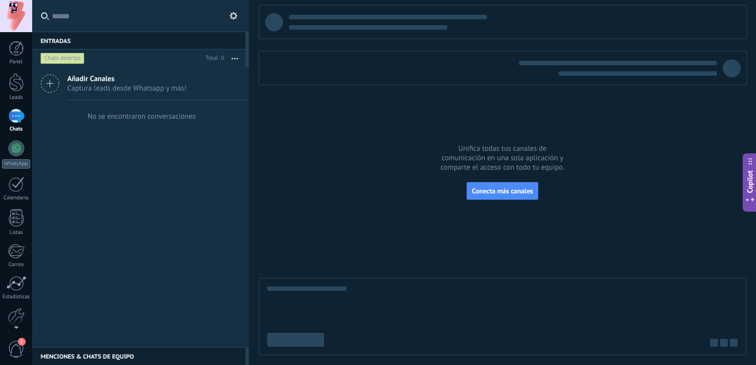
click at [63, 86] on div "Añadir Canales Captura leads desde Whatsapp y más!" at bounding box center [140, 83] width 217 height 33
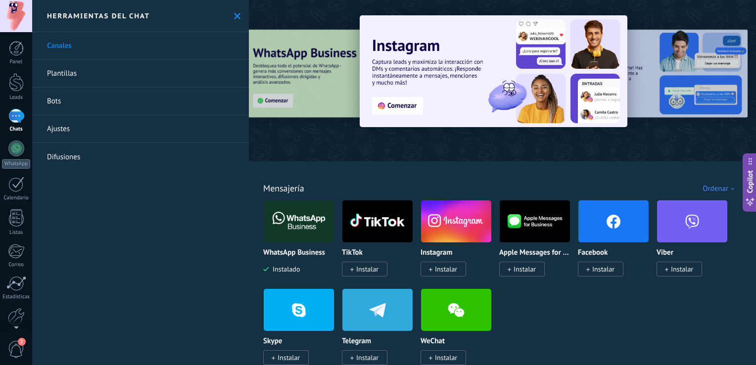
click at [302, 222] on img at bounding box center [299, 221] width 70 height 48
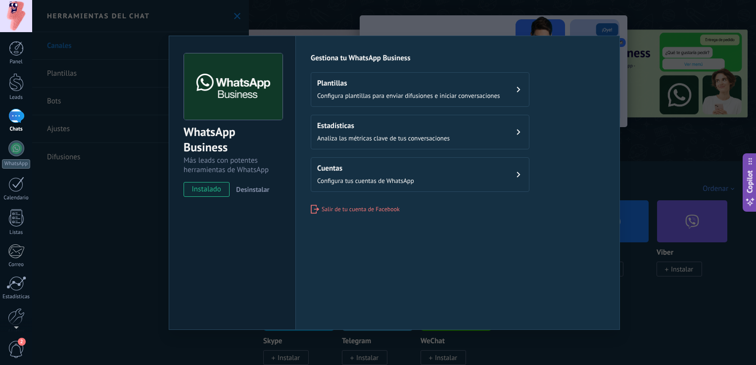
click at [337, 178] on span "Configura tus cuentas de WhatsApp" at bounding box center [365, 181] width 97 height 8
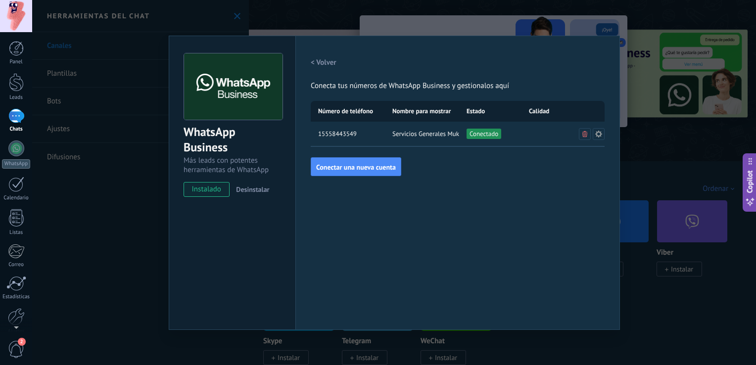
click at [313, 63] on h2 "< Volver" at bounding box center [324, 62] width 26 height 9
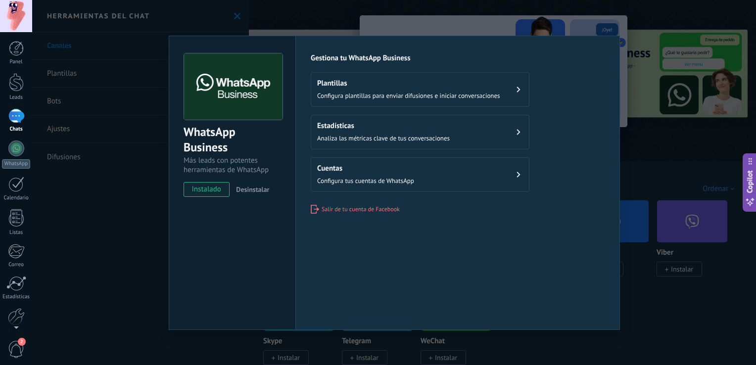
click at [349, 135] on span "Analiza las métricas clave de tus conversaciones" at bounding box center [383, 138] width 133 height 8
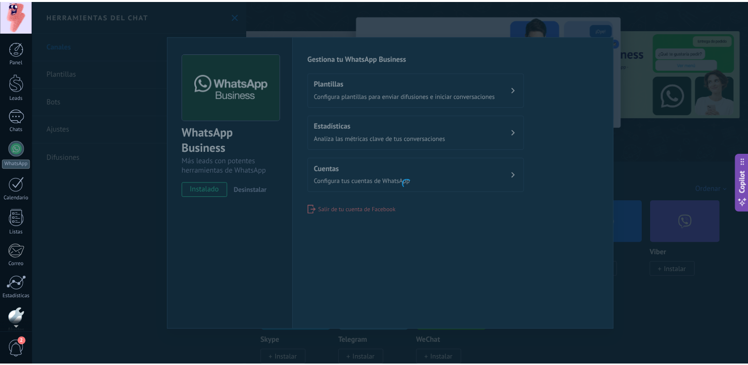
scroll to position [46, 0]
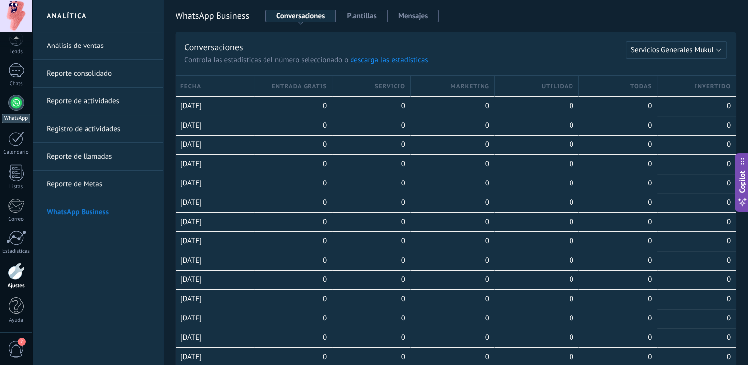
click at [9, 115] on div "WhatsApp" at bounding box center [16, 118] width 28 height 9
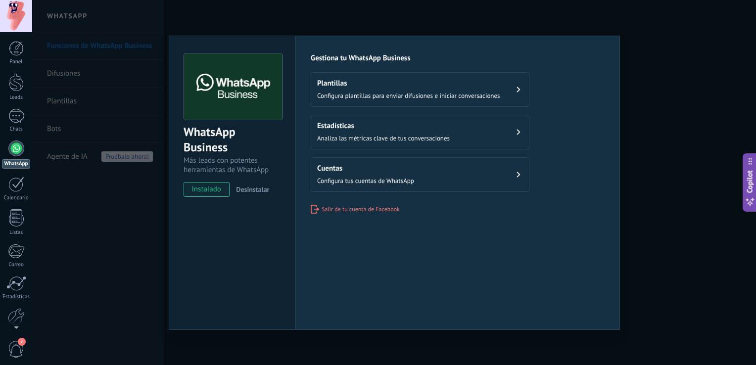
click at [258, 9] on div "WhatsApp Business Más leads con potentes herramientas de WhatsApp instalado Des…" at bounding box center [394, 182] width 724 height 365
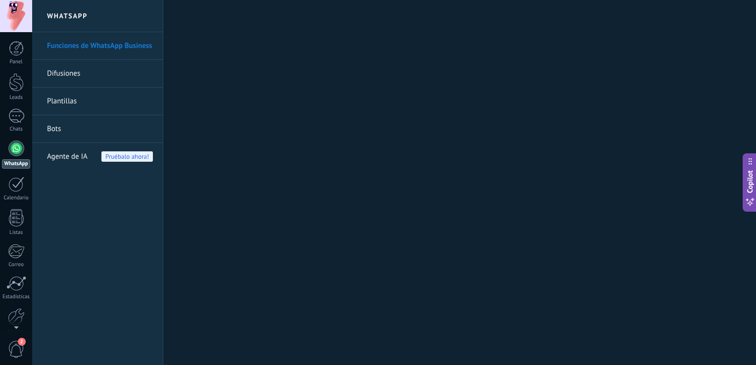
click at [77, 39] on link "Funciones de WhatsApp Business" at bounding box center [100, 46] width 106 height 28
click at [63, 128] on link "Bots" at bounding box center [100, 129] width 106 height 28
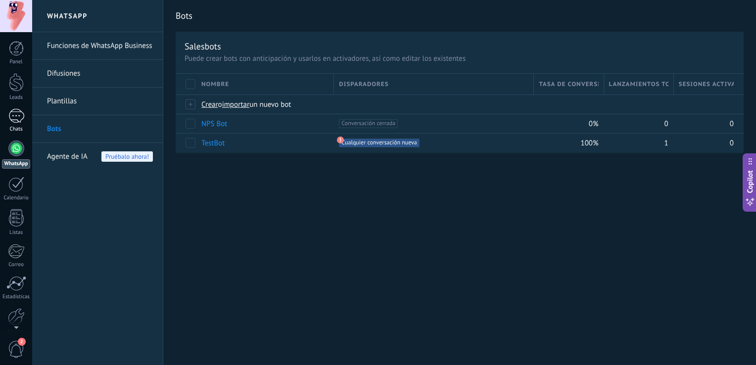
click at [12, 129] on div "Chats" at bounding box center [16, 129] width 29 height 6
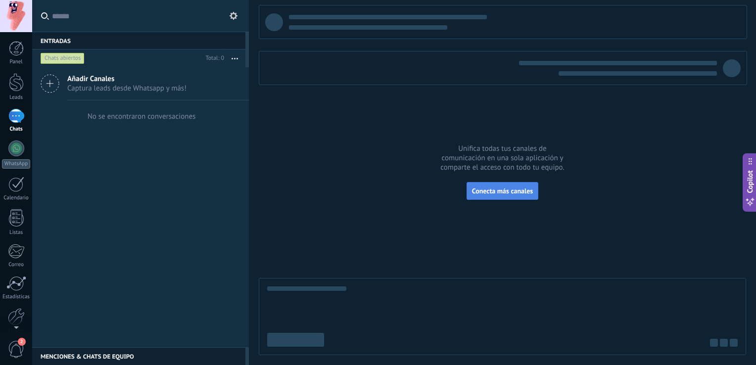
click at [482, 188] on span "Conecta más canales" at bounding box center [502, 190] width 61 height 9
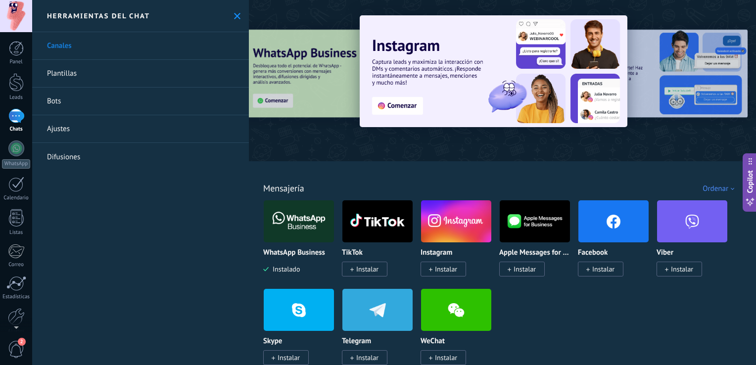
click at [295, 221] on img at bounding box center [299, 221] width 70 height 48
click at [295, 221] on body ".abccls-1,.abccls-2{fill-rule:evenodd}.abccls-2{fill:#fff} .abfcls-1{fill:none}…" at bounding box center [378, 182] width 756 height 365
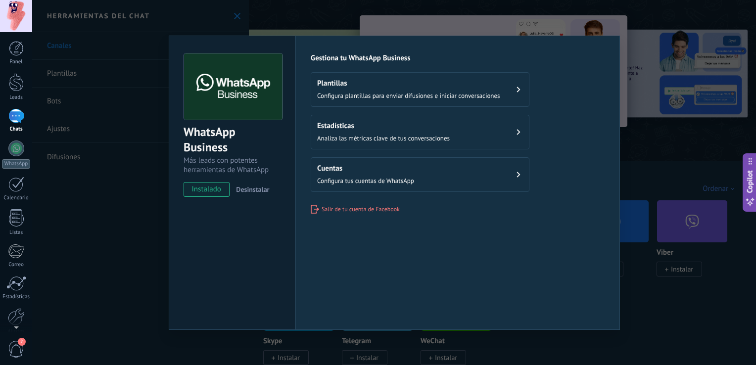
click at [208, 195] on span "instalado" at bounding box center [206, 189] width 45 height 15
click at [241, 91] on img at bounding box center [233, 86] width 98 height 67
click at [361, 97] on span "Configura plantillas para enviar difusiones e iniciar conversaciones" at bounding box center [408, 96] width 183 height 8
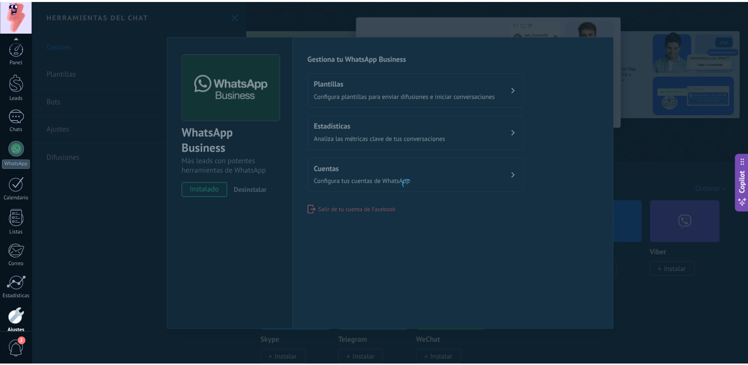
scroll to position [46, 0]
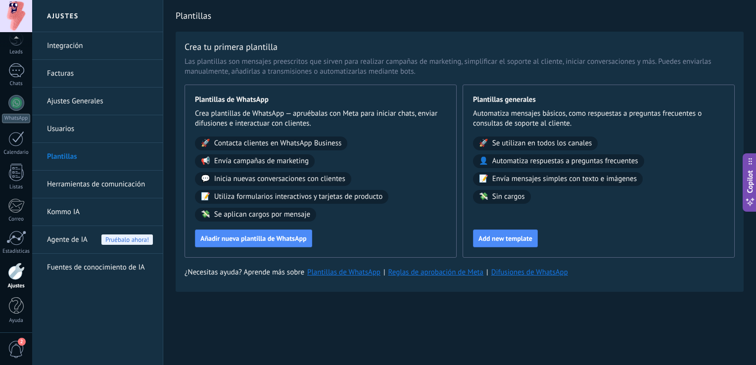
click at [73, 48] on link "Integración" at bounding box center [100, 46] width 106 height 28
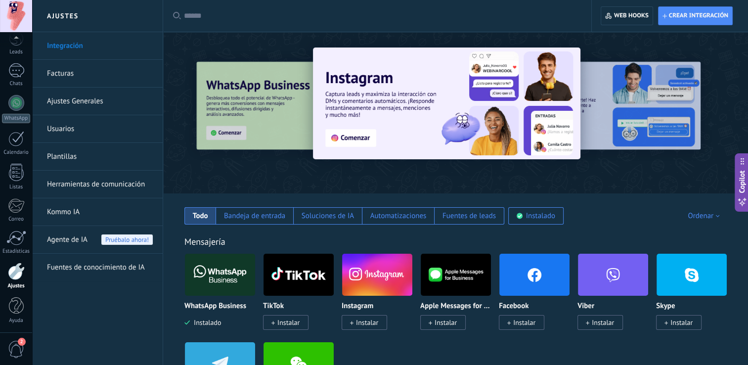
click at [73, 72] on link "Facturas" at bounding box center [100, 74] width 106 height 28
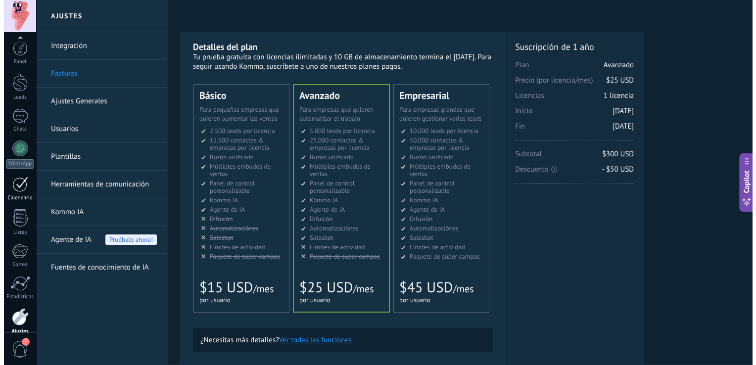
scroll to position [46, 0]
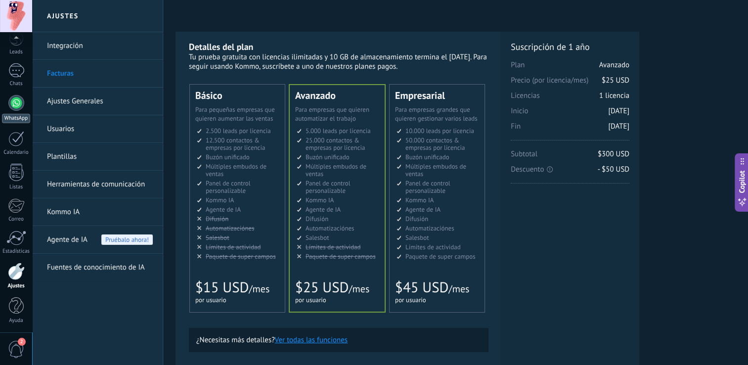
click at [18, 108] on div at bounding box center [16, 103] width 16 height 16
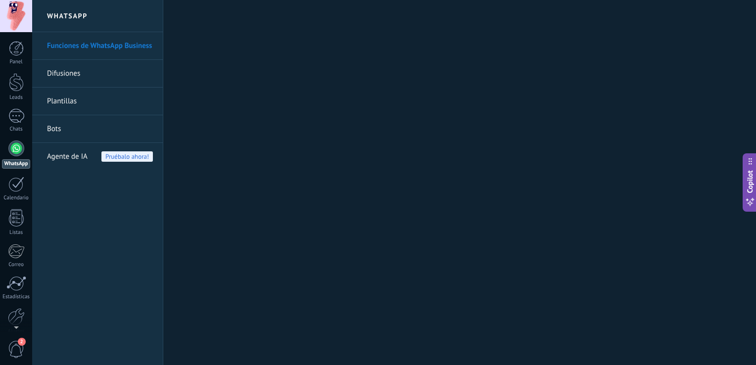
click at [25, 157] on link "WhatsApp" at bounding box center [16, 154] width 32 height 28
click at [14, 151] on div at bounding box center [16, 148] width 16 height 16
click at [16, 59] on div "Panel" at bounding box center [16, 62] width 29 height 6
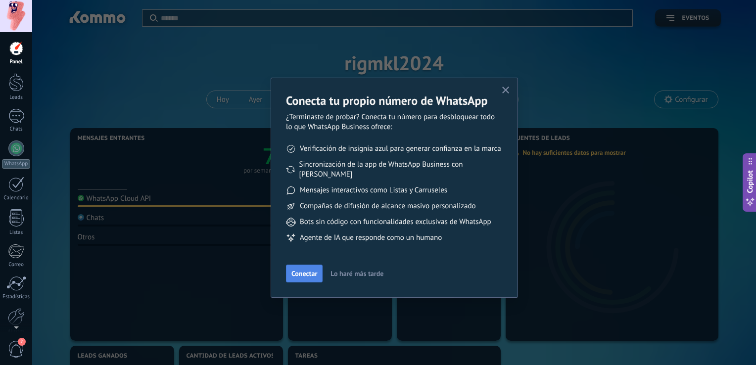
click at [298, 270] on span "Conectar" at bounding box center [304, 273] width 26 height 7
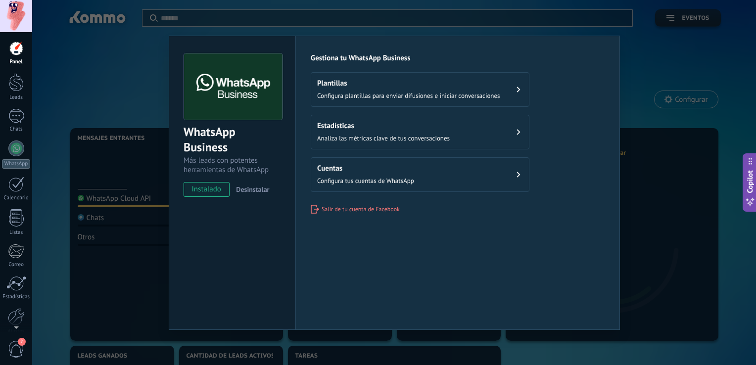
click at [333, 82] on h2 "Plantillas" at bounding box center [408, 83] width 183 height 9
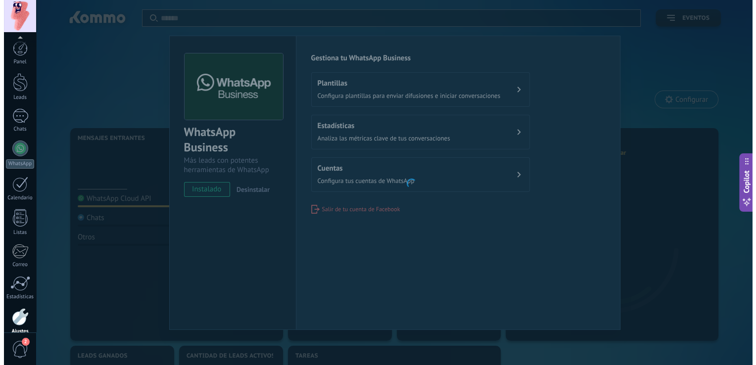
scroll to position [46, 0]
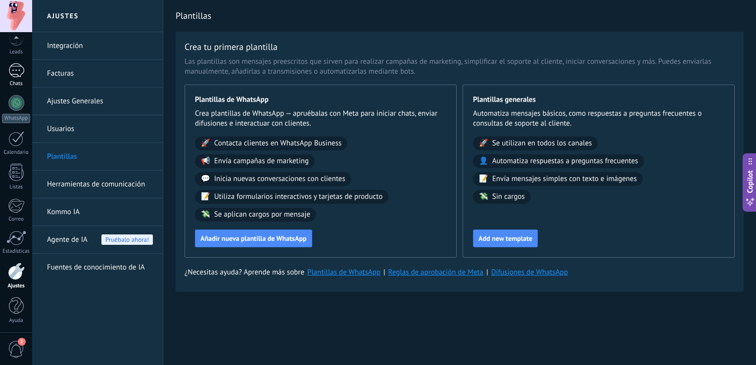
click at [22, 71] on div at bounding box center [16, 70] width 16 height 14
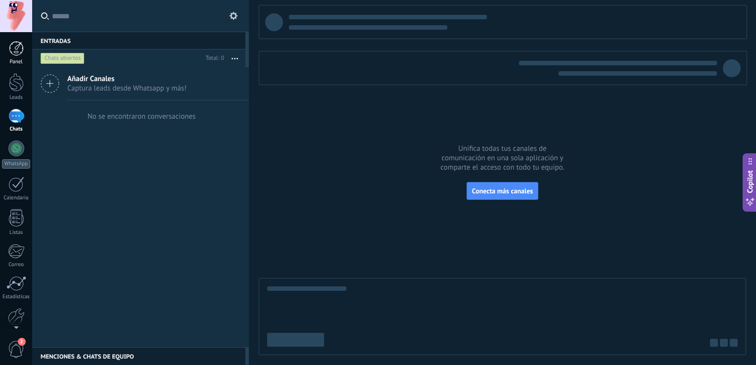
click at [15, 50] on div at bounding box center [16, 48] width 15 height 15
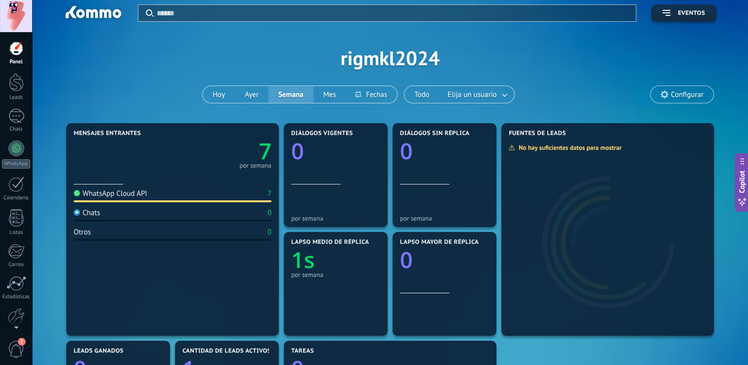
scroll to position [6, 0]
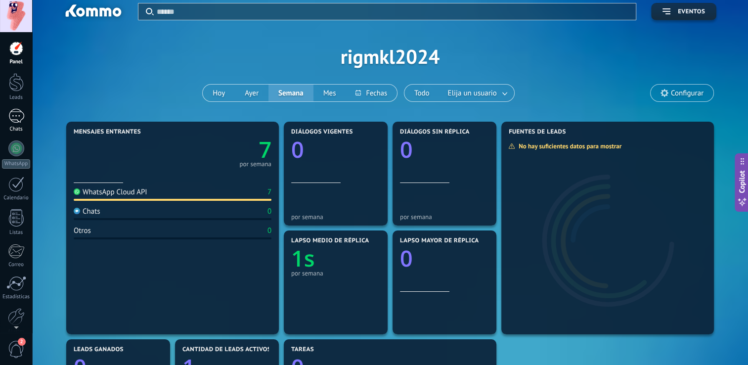
click at [16, 109] on div at bounding box center [16, 116] width 16 height 14
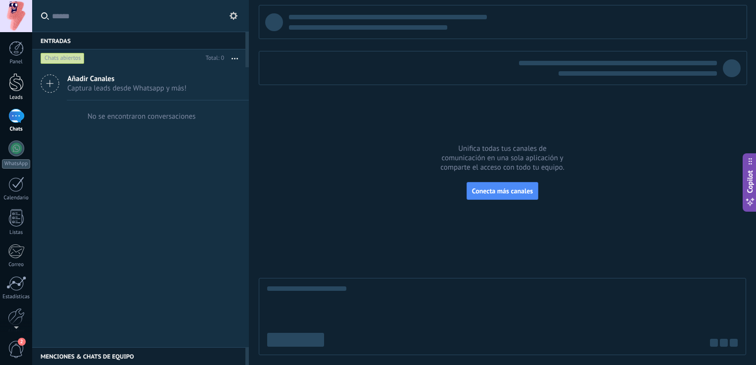
click at [16, 73] on div at bounding box center [16, 82] width 15 height 18
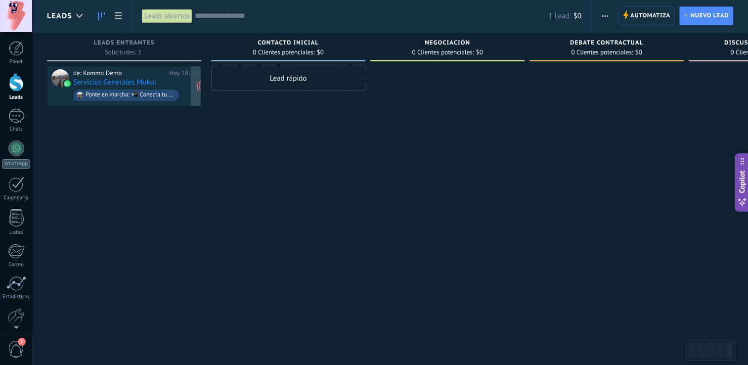
click at [156, 78] on div "de: Kommo Demo Hoy 18:25 Servicios Generales Mukul Ponte en marcha: 📲 Conecta t…" at bounding box center [135, 86] width 124 height 34
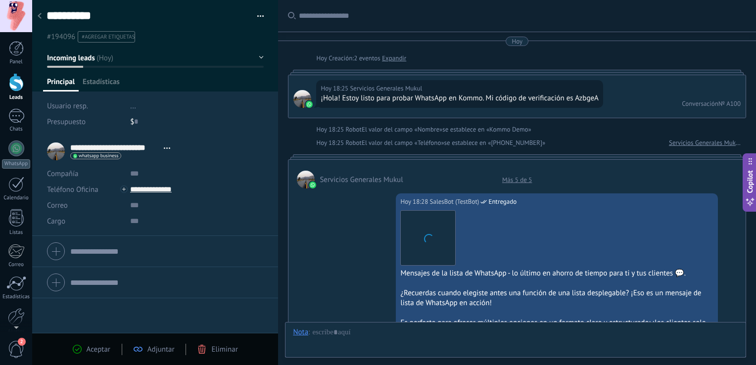
scroll to position [1027, 0]
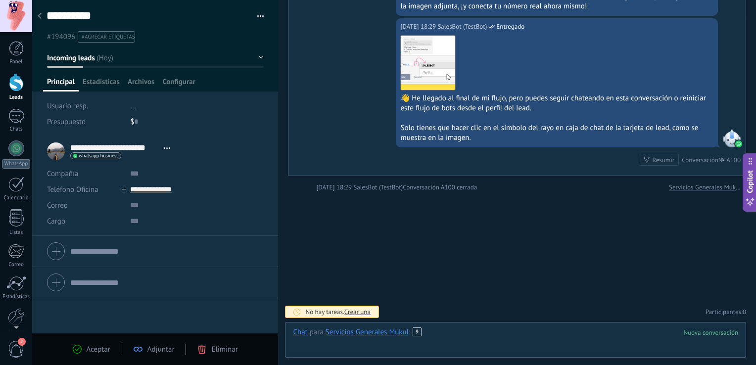
click at [357, 347] on div at bounding box center [515, 342] width 445 height 30
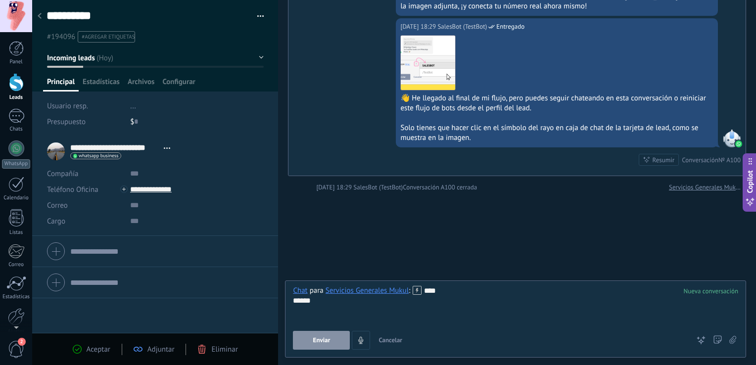
click at [322, 341] on span "Enviar" at bounding box center [321, 340] width 17 height 7
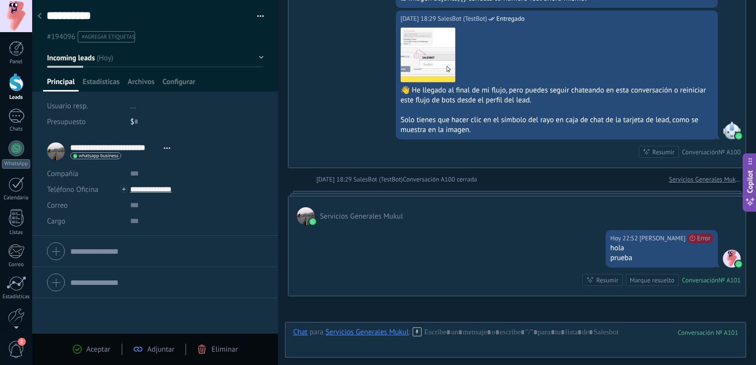
scroll to position [1138, 0]
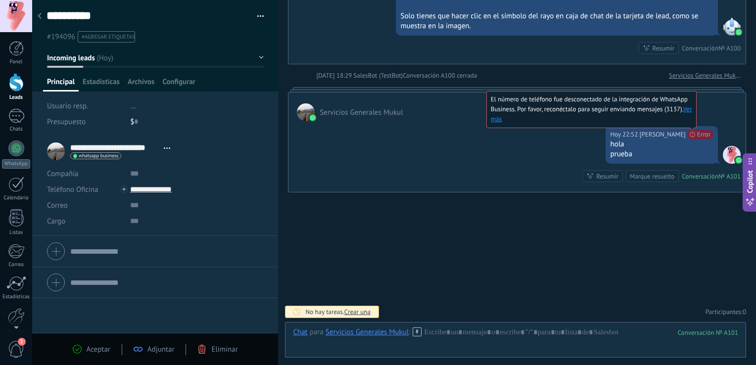
click at [514, 118] on link "Ver más" at bounding box center [591, 114] width 201 height 18
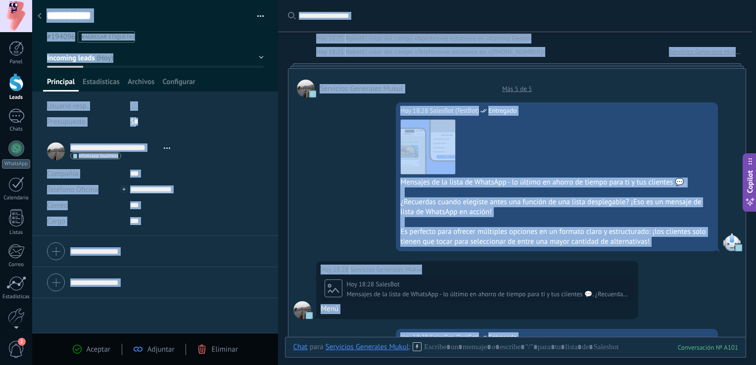
scroll to position [51, 0]
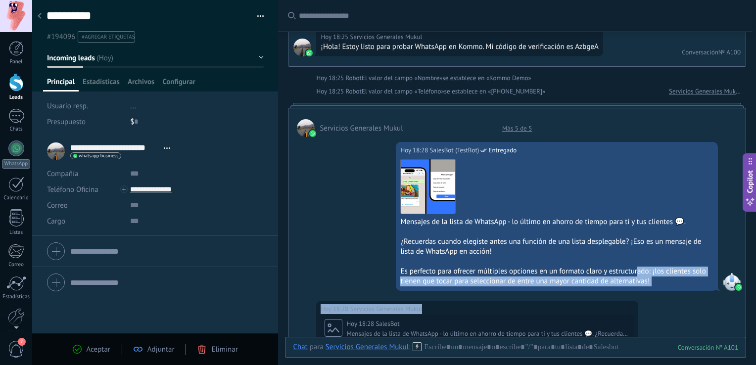
drag, startPoint x: 617, startPoint y: 75, endPoint x: 638, endPoint y: 278, distance: 204.8
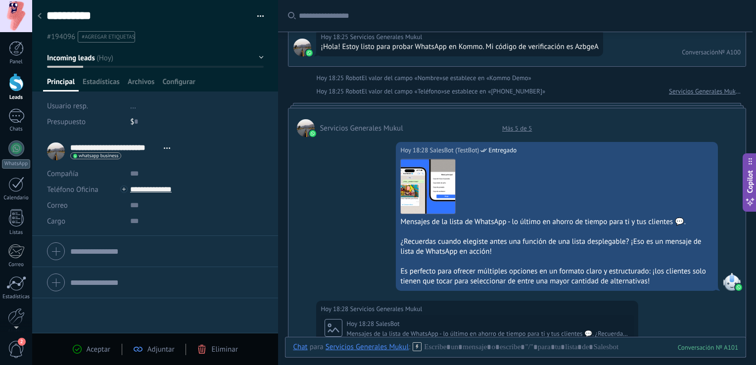
drag, startPoint x: 638, startPoint y: 278, endPoint x: 614, endPoint y: 272, distance: 24.1
click at [614, 272] on div "Es perfecto para ofrecer múltiples opciones en un formato claro y estructurado:…" at bounding box center [556, 277] width 313 height 20
click at [98, 56] on button "Incoming leads" at bounding box center [155, 58] width 217 height 18
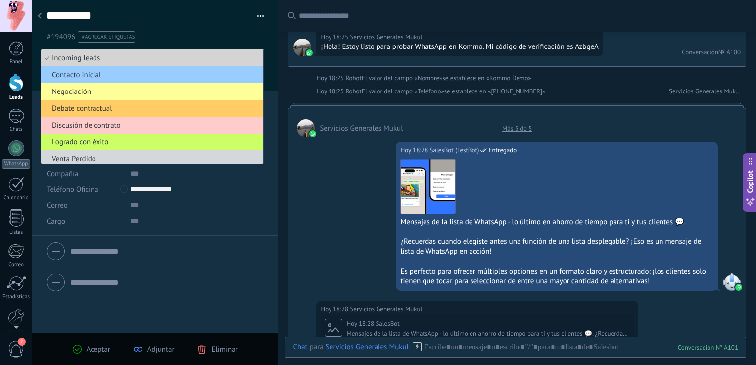
click at [98, 56] on span "Incoming leads" at bounding box center [150, 57] width 219 height 9
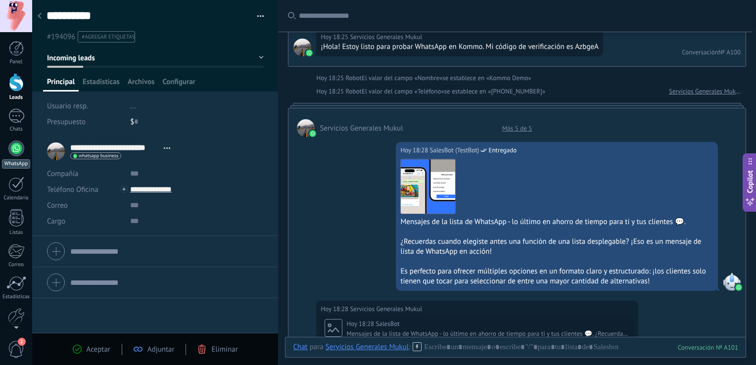
click at [23, 150] on div at bounding box center [16, 148] width 16 height 16
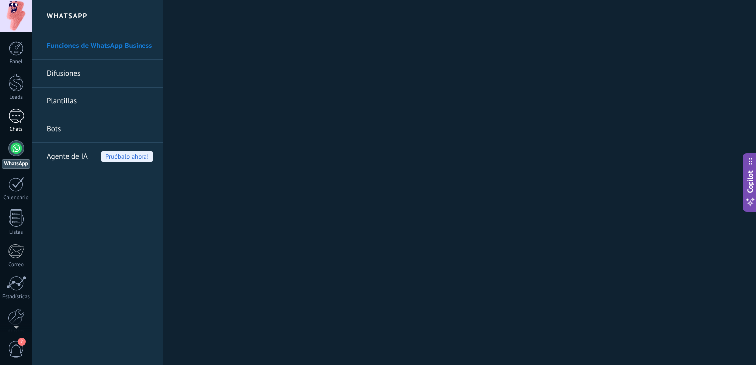
click at [25, 110] on link "Chats" at bounding box center [16, 121] width 32 height 24
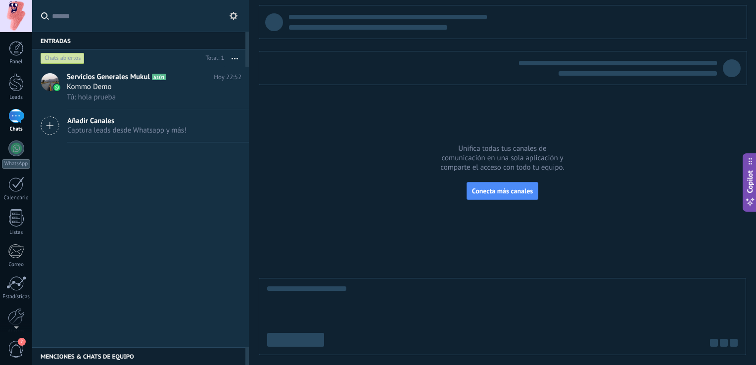
click at [57, 128] on icon at bounding box center [50, 125] width 19 height 19
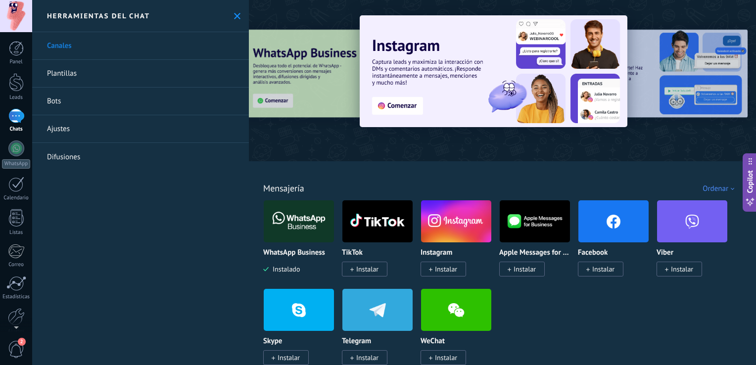
click at [103, 43] on link "Canales" at bounding box center [140, 46] width 217 height 28
click at [91, 80] on link "Plantillas" at bounding box center [140, 74] width 217 height 28
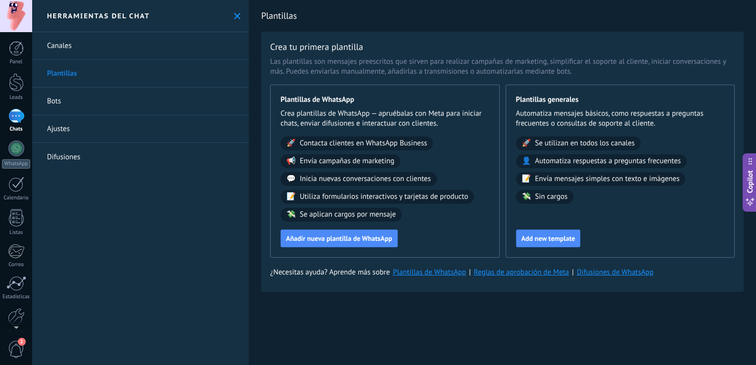
click at [85, 91] on link "Bots" at bounding box center [140, 102] width 217 height 28
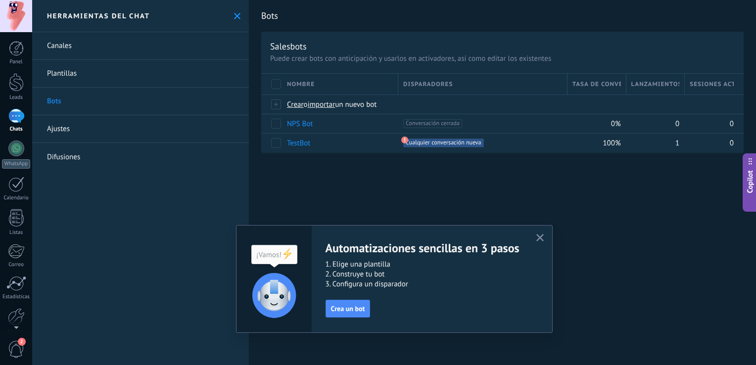
click at [94, 135] on link "Ajustes" at bounding box center [140, 129] width 217 height 28
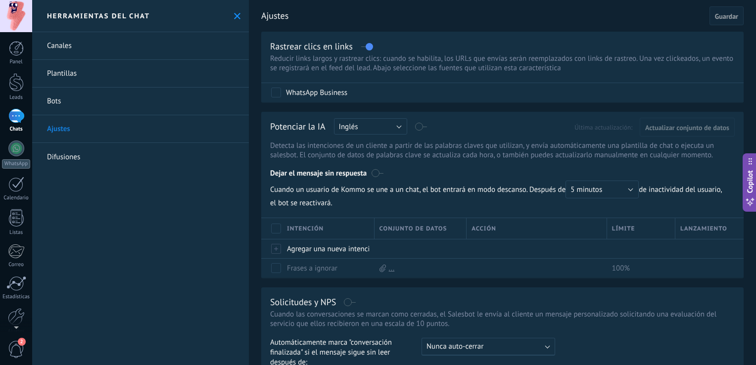
click at [92, 152] on link "Difusiones" at bounding box center [140, 157] width 217 height 28
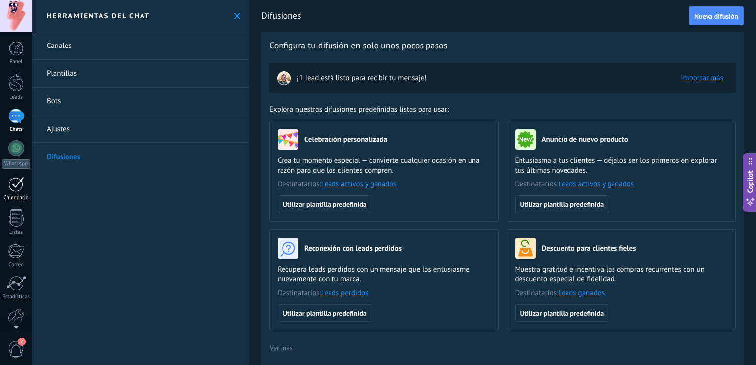
click at [18, 184] on div at bounding box center [16, 184] width 16 height 15
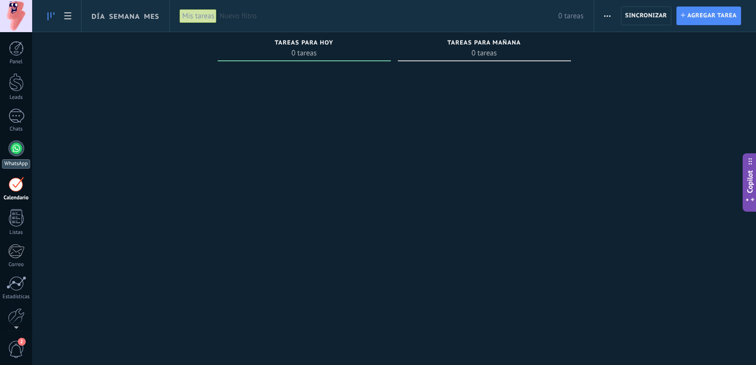
click at [18, 147] on div at bounding box center [16, 148] width 16 height 16
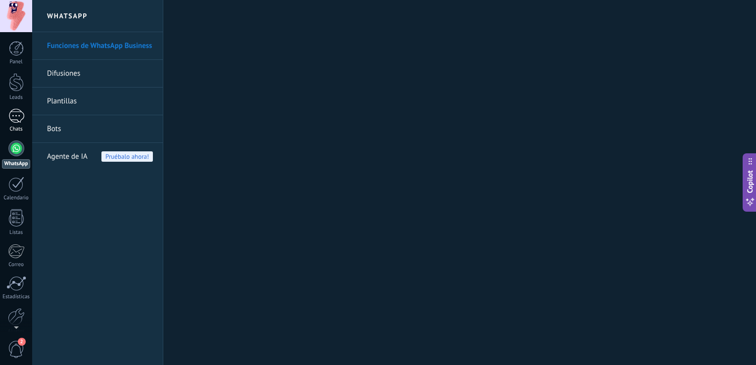
click at [15, 113] on div at bounding box center [16, 116] width 16 height 14
